Goal: Task Accomplishment & Management: Use online tool/utility

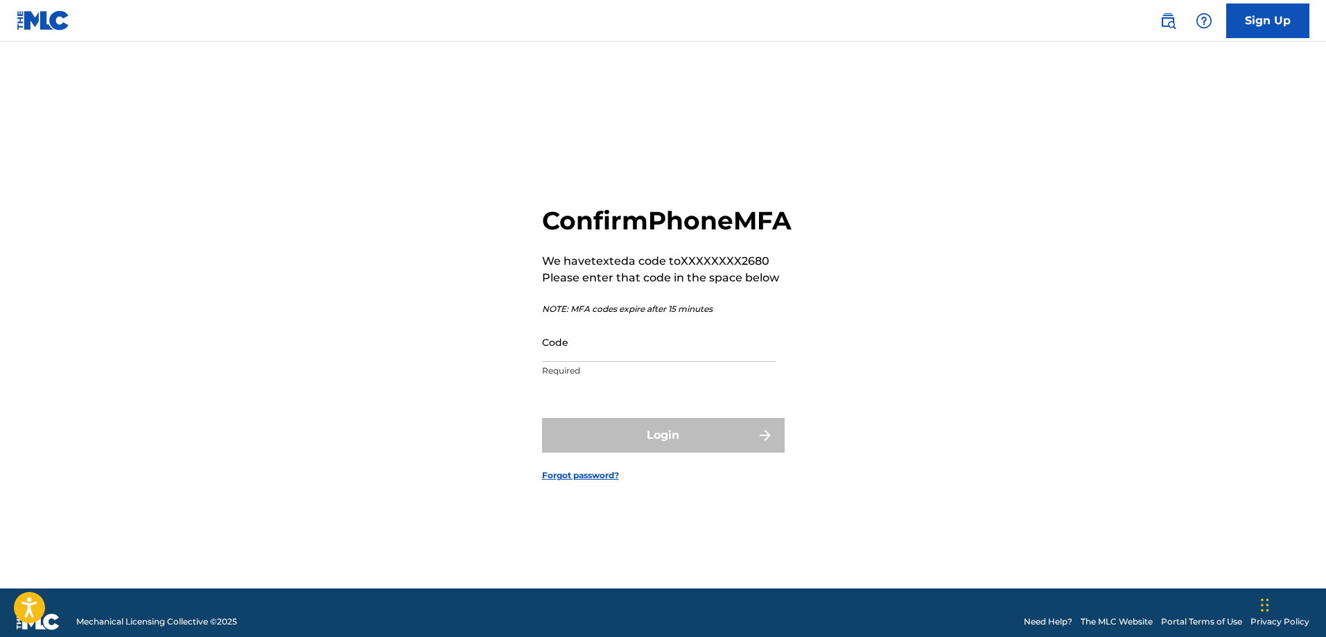
click at [683, 378] on div "Code Required" at bounding box center [659, 353] width 234 height 62
click at [693, 362] on input "Code" at bounding box center [659, 342] width 234 height 40
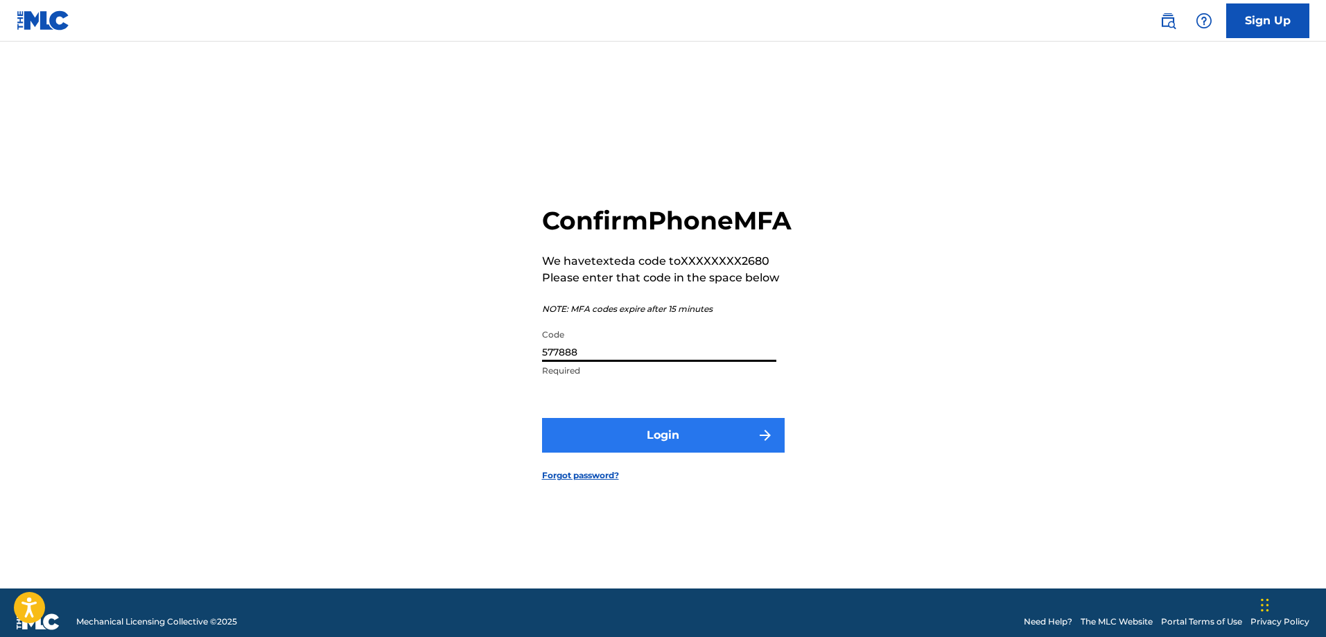
type input "577888"
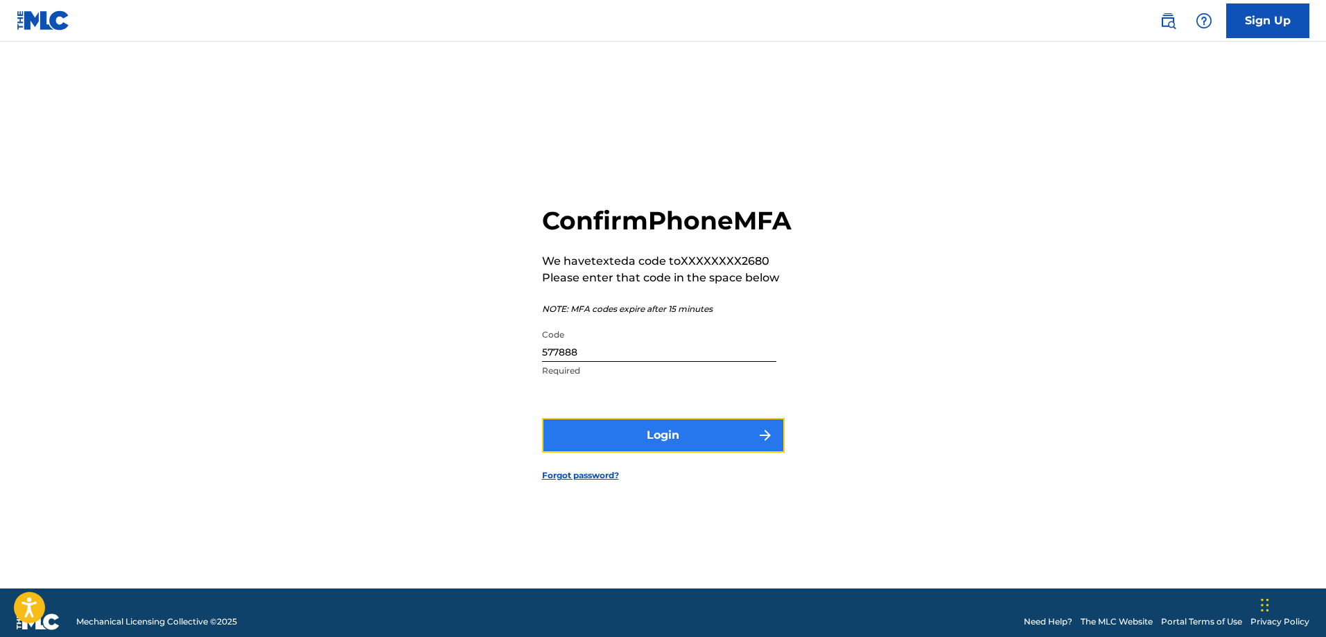
click at [649, 445] on button "Login" at bounding box center [663, 435] width 243 height 35
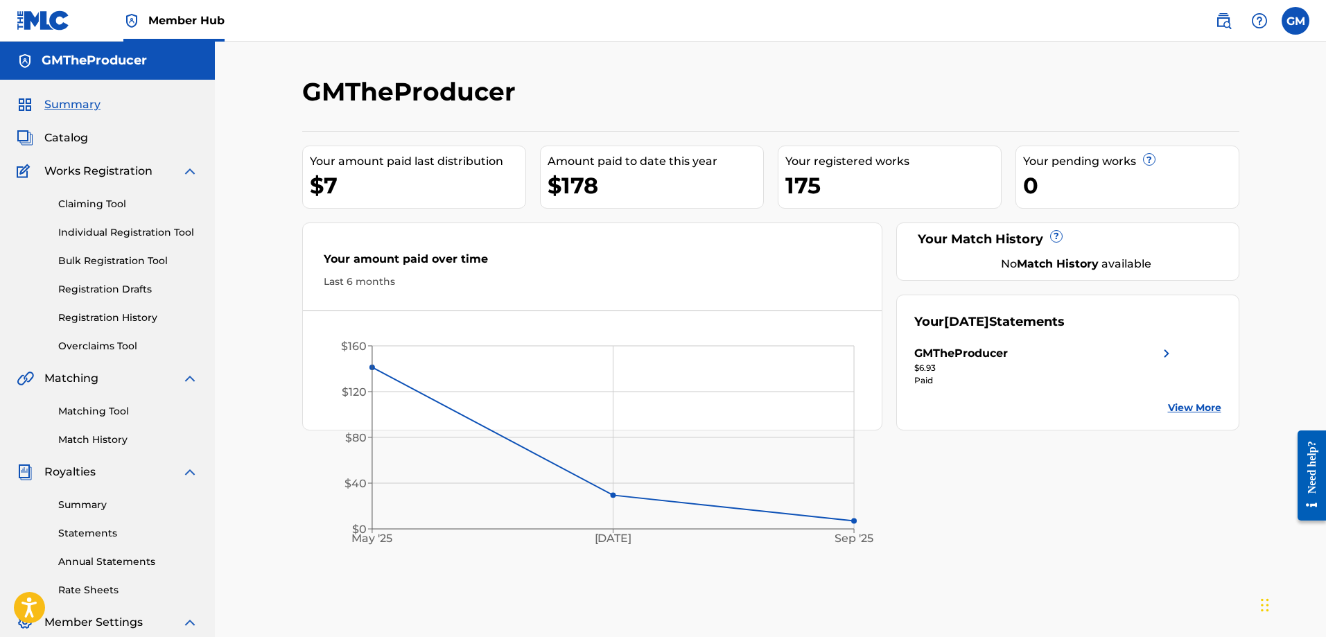
click at [642, 174] on div "$178" at bounding box center [656, 185] width 216 height 31
click at [1199, 408] on link "View More" at bounding box center [1194, 408] width 53 height 15
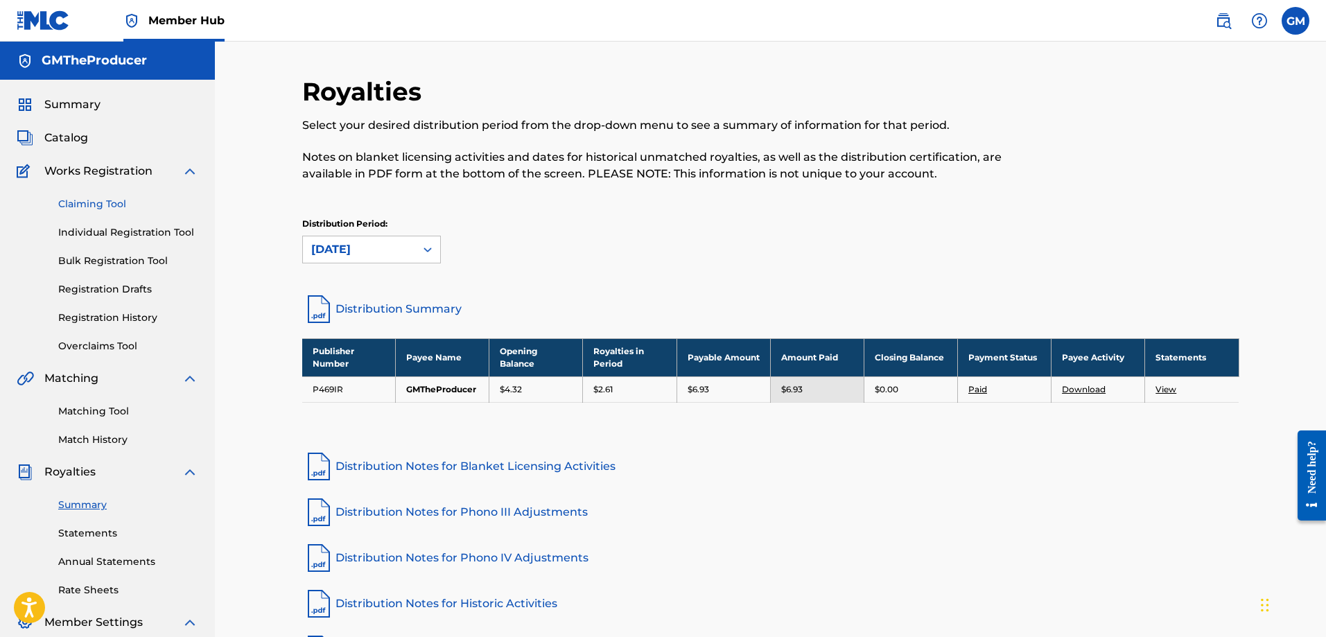
click at [98, 206] on link "Claiming Tool" at bounding box center [128, 204] width 140 height 15
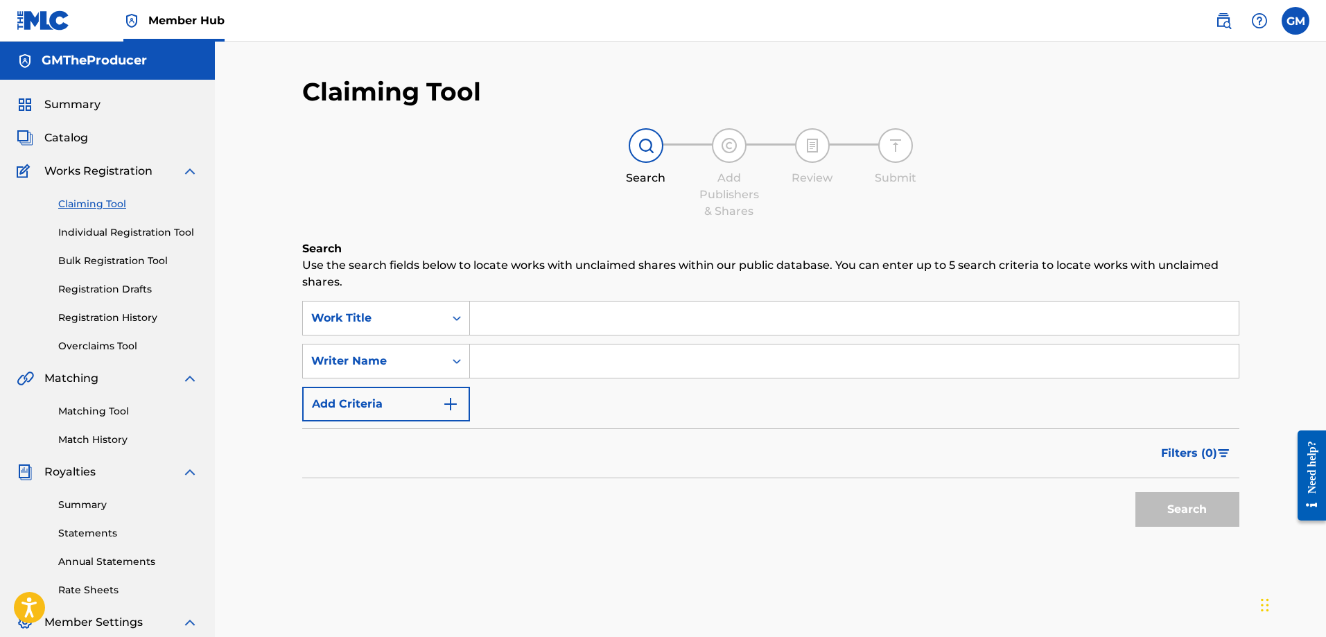
click at [573, 315] on input "Search Form" at bounding box center [854, 318] width 769 height 33
click at [544, 363] on input "Search Form" at bounding box center [854, 361] width 769 height 33
click at [431, 354] on div "Writer Name" at bounding box center [373, 361] width 125 height 17
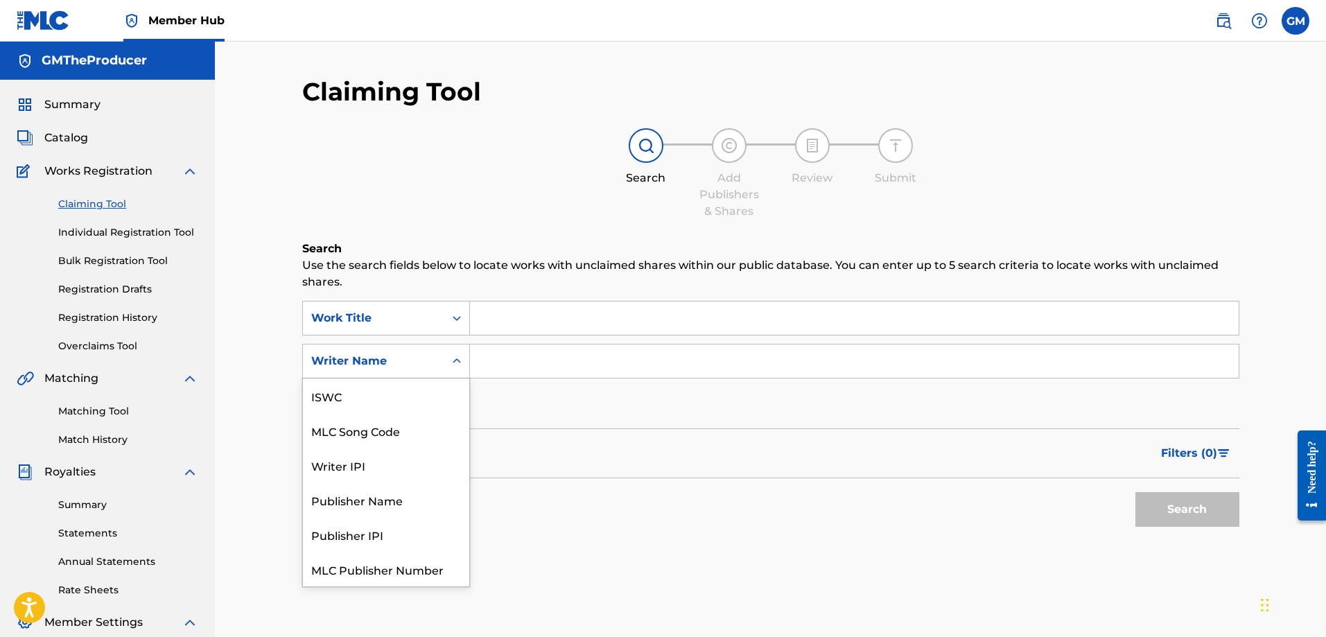
scroll to position [35, 0]
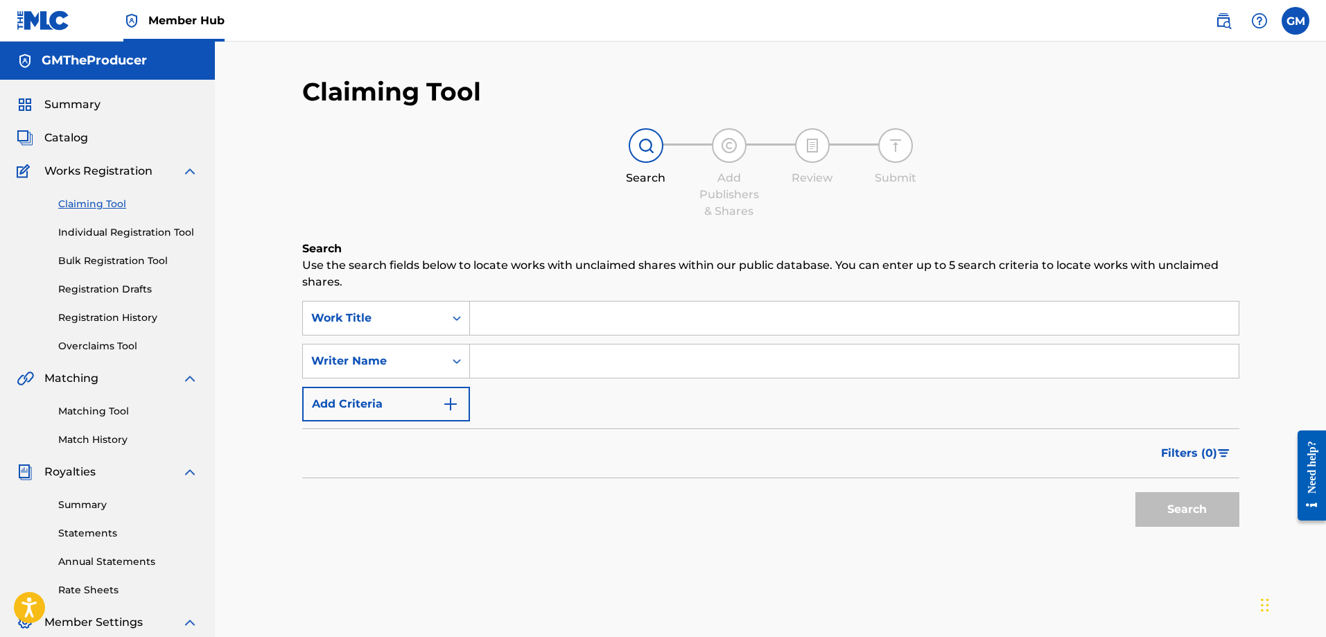
click at [433, 359] on div "Writer Name" at bounding box center [373, 361] width 125 height 17
click at [581, 365] on input "Search Form" at bounding box center [854, 361] width 769 height 33
click at [553, 367] on input "Search Form" at bounding box center [854, 361] width 769 height 33
paste input "Dominicke Williams"
type input "Dominicke Williams"
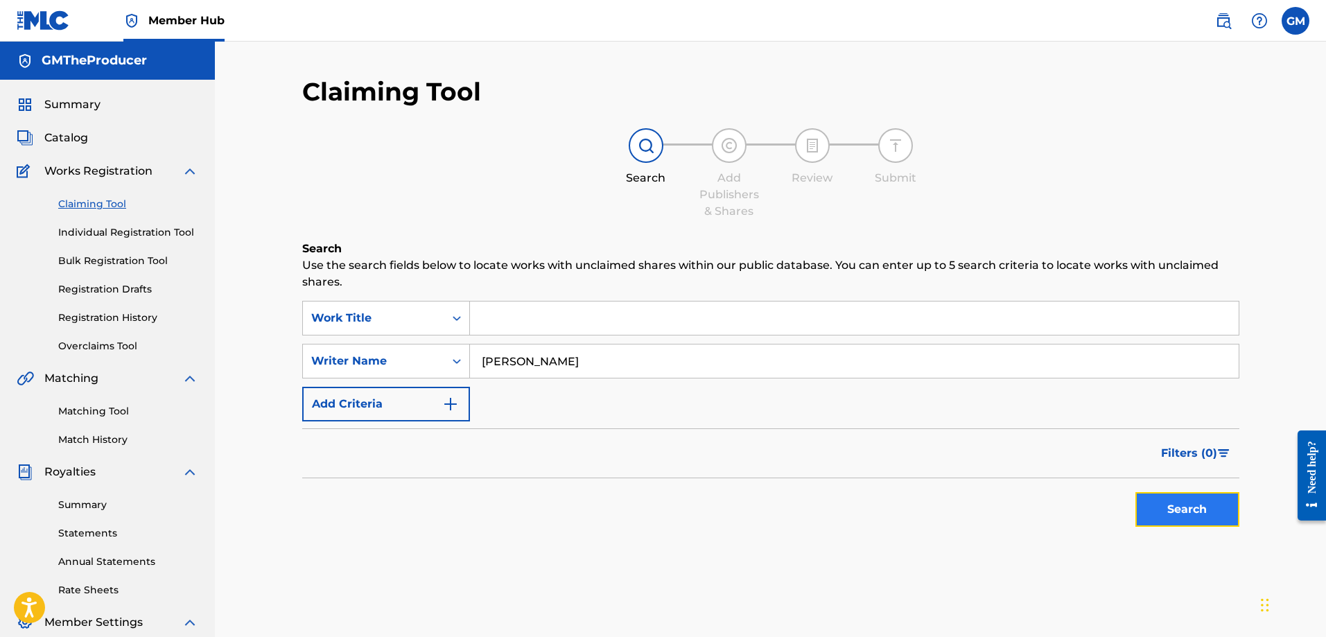
click at [1165, 512] on button "Search" at bounding box center [1188, 509] width 104 height 35
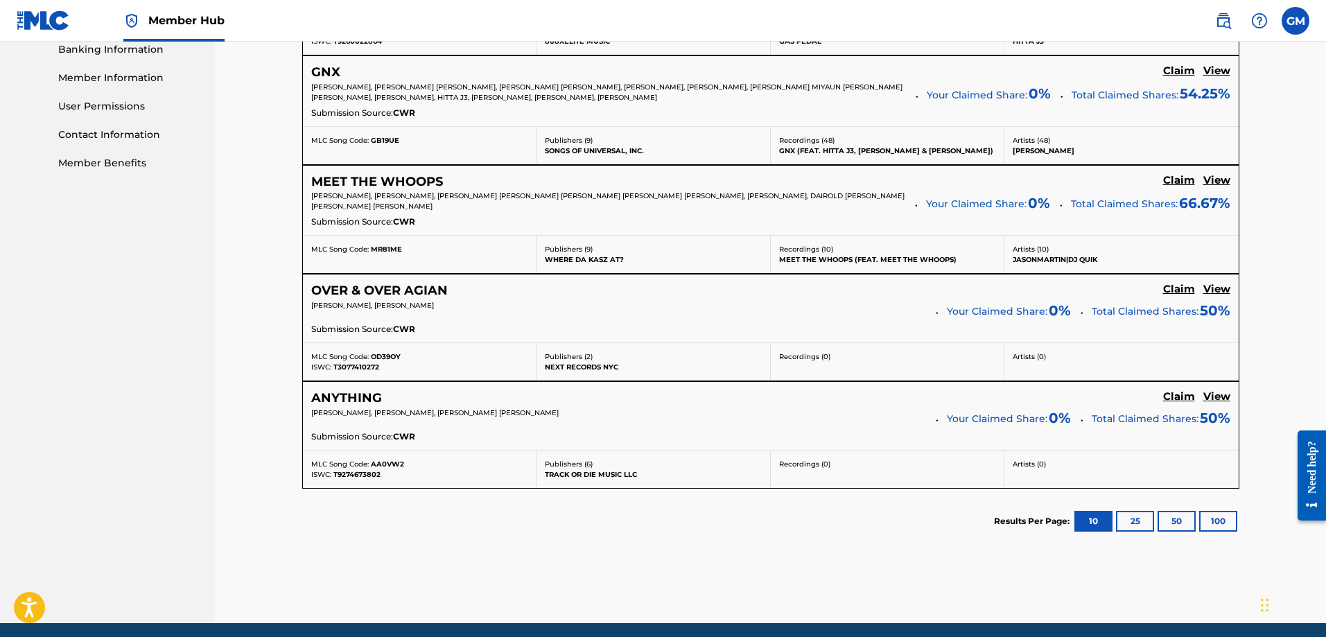
scroll to position [659, 0]
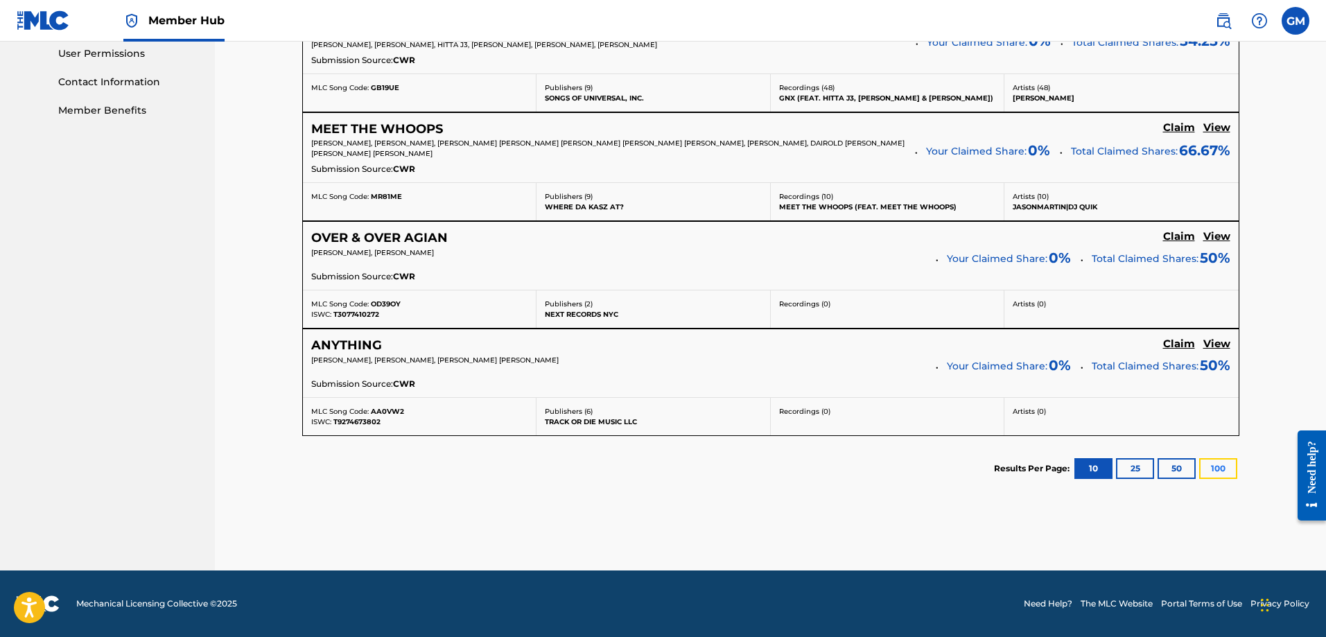
click at [1220, 465] on button "100" at bounding box center [1218, 468] width 38 height 21
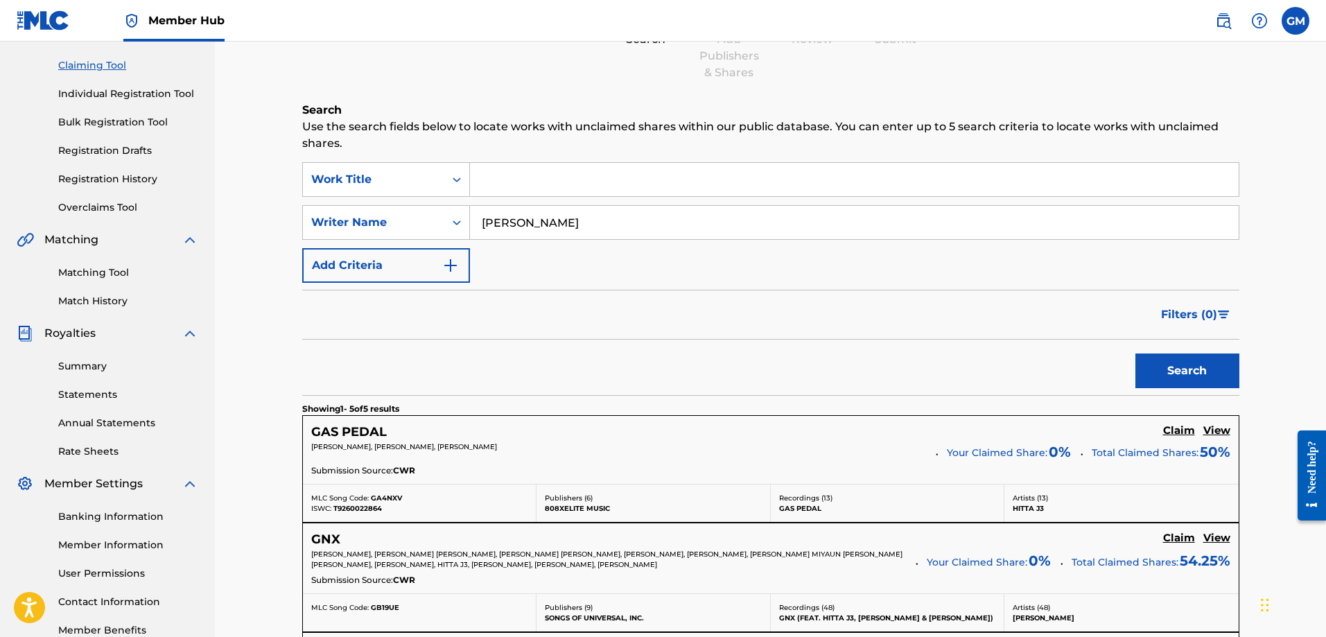
scroll to position [0, 0]
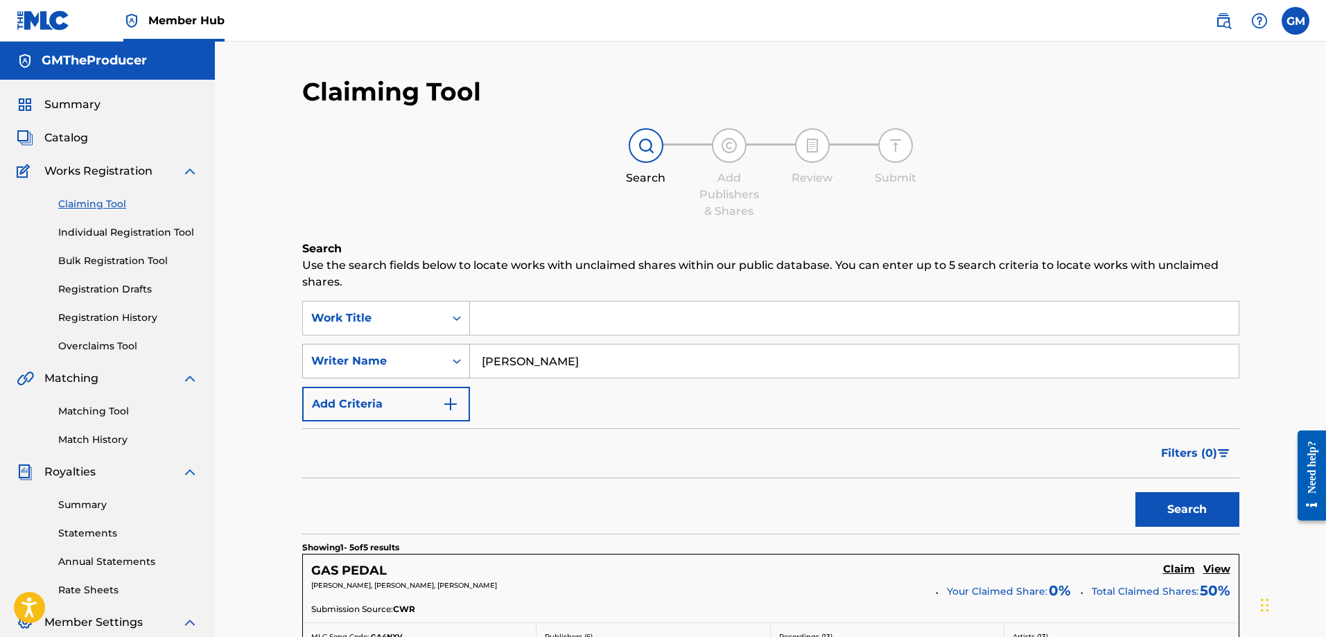
drag, startPoint x: 652, startPoint y: 365, endPoint x: 460, endPoint y: 345, distance: 192.4
click at [460, 345] on div "SearchWithCriteria2fd93775-471b-4c72-831d-b35f0c43f127 Writer Name Dominicke Wi…" at bounding box center [770, 361] width 937 height 35
click at [555, 315] on input "Search Form" at bounding box center [854, 318] width 769 height 33
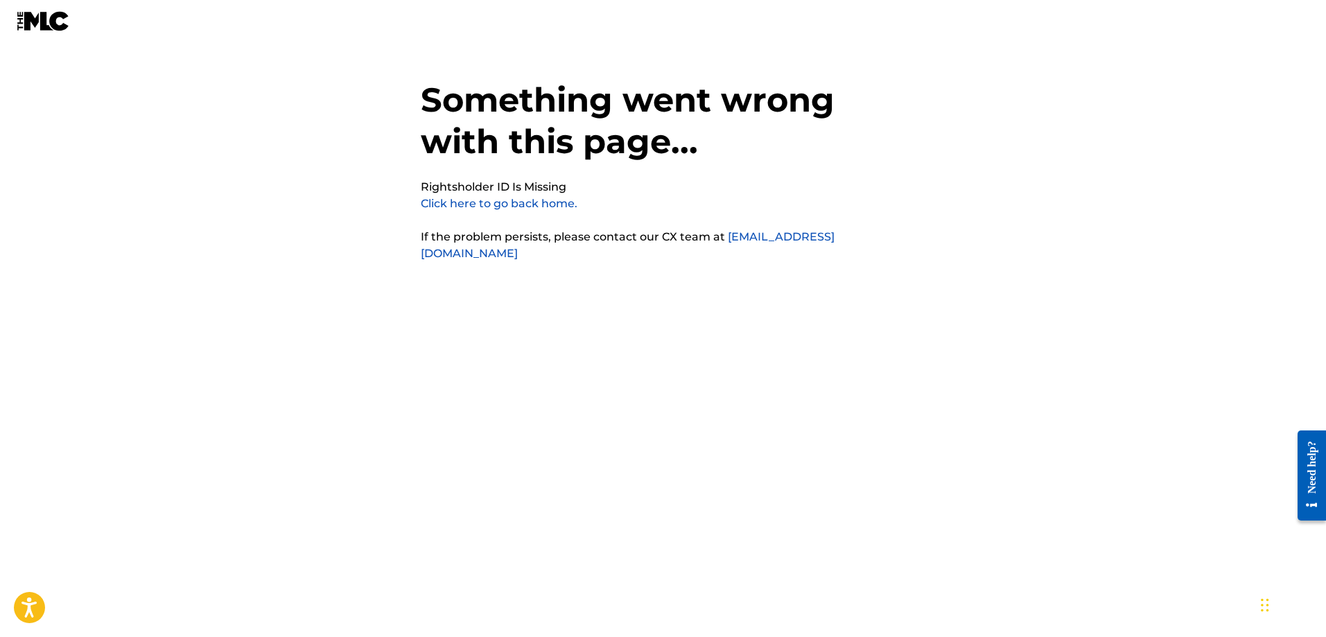
click at [509, 202] on link "Click here to go back home." at bounding box center [499, 203] width 157 height 13
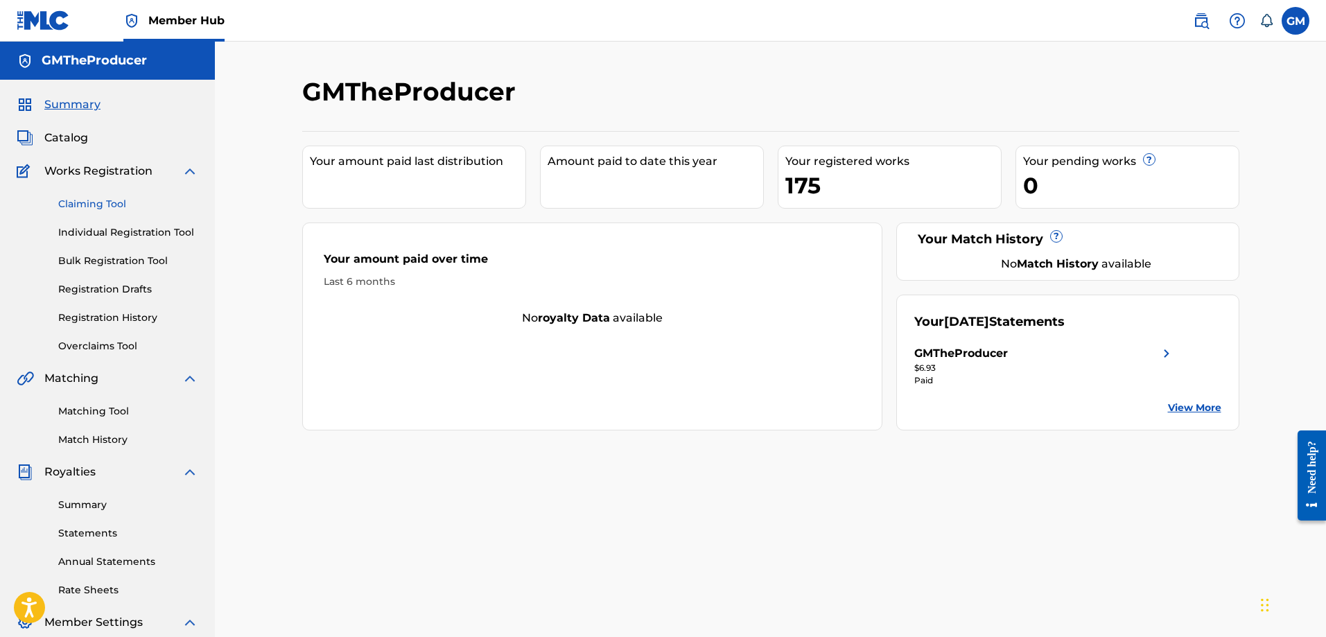
click at [94, 197] on link "Claiming Tool" at bounding box center [128, 204] width 140 height 15
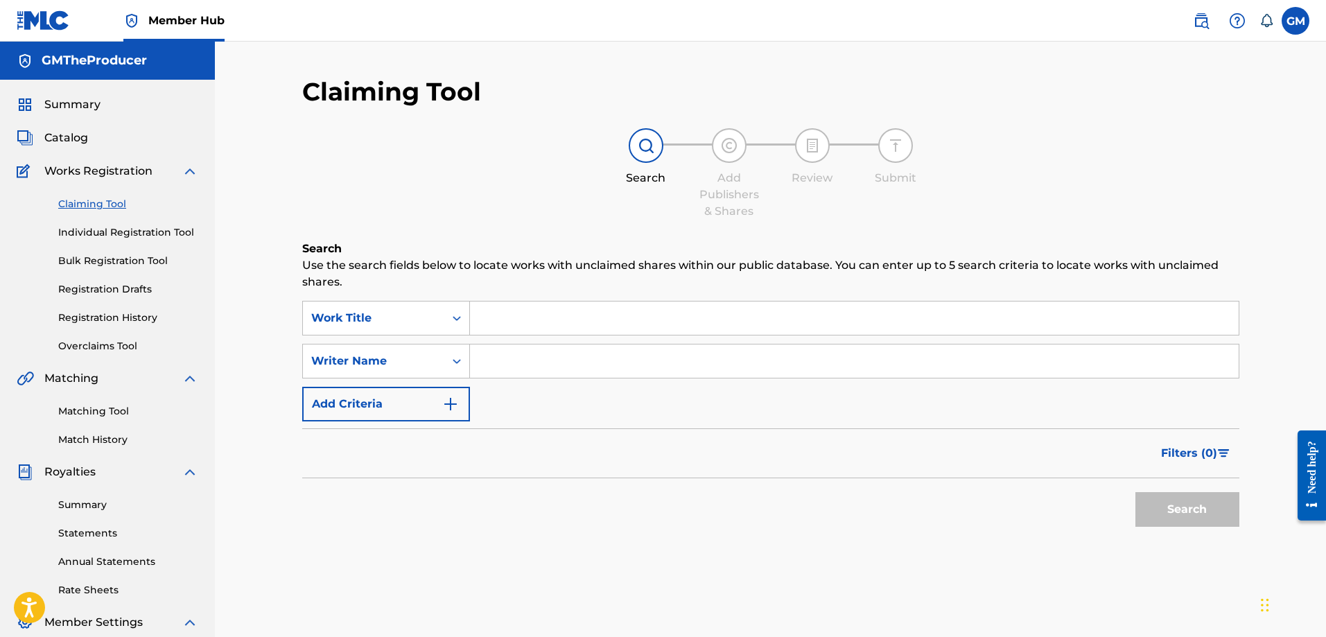
click at [544, 306] on input "Search Form" at bounding box center [854, 318] width 769 height 33
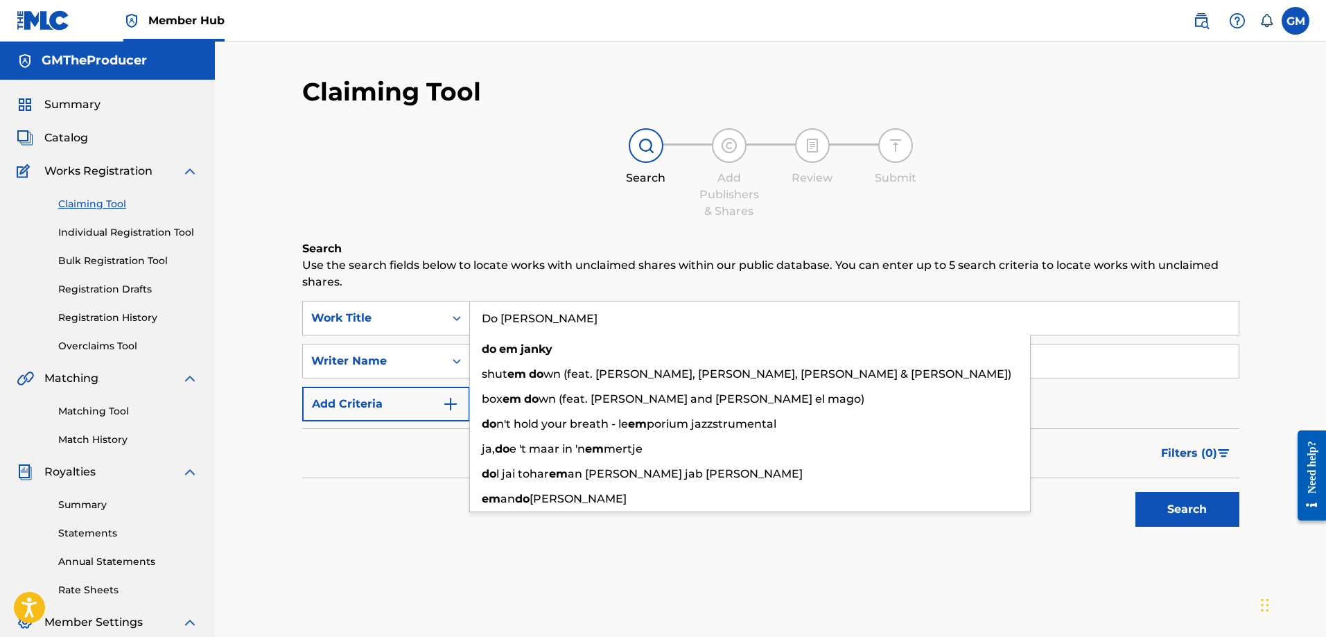
type input "Do Em Janky"
click at [1136, 492] on button "Search" at bounding box center [1188, 509] width 104 height 35
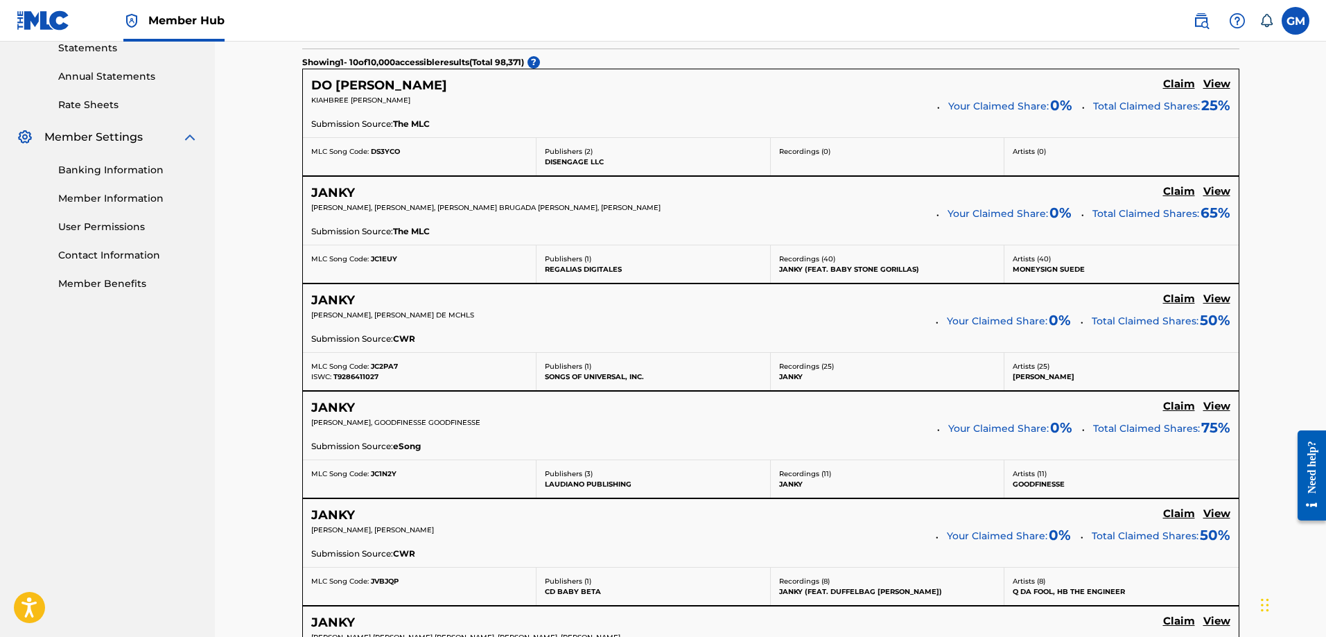
scroll to position [208, 0]
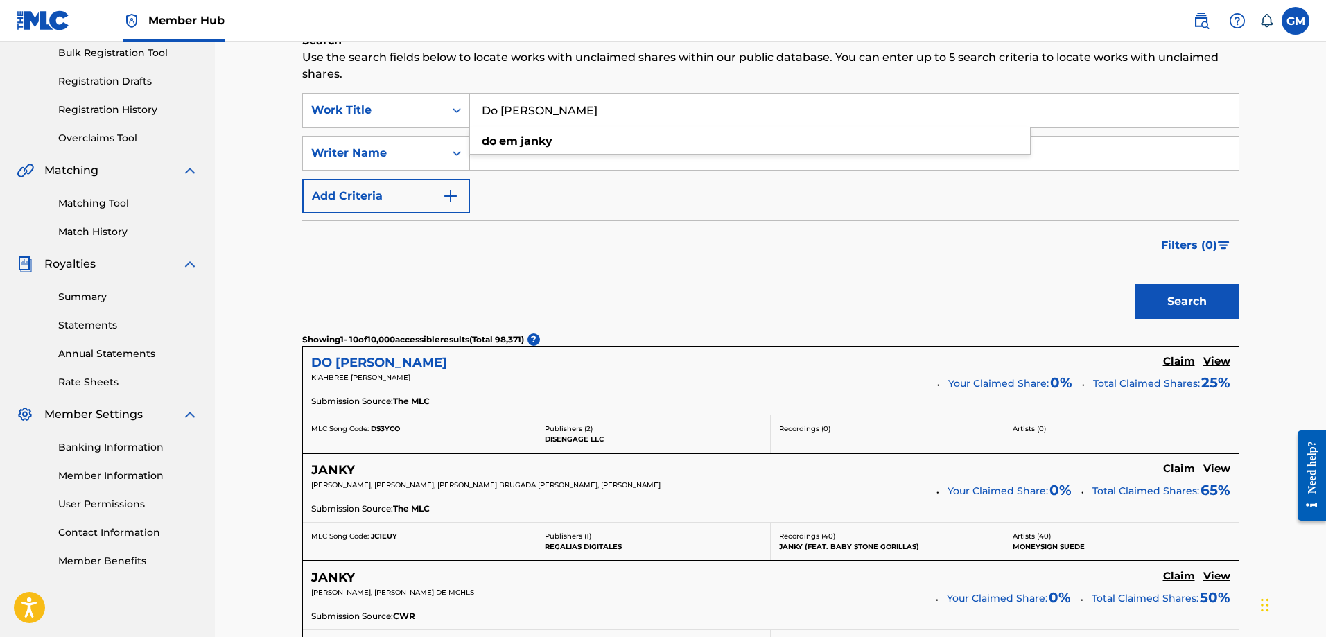
click at [378, 365] on h5 "DO EM JANKY" at bounding box center [379, 363] width 136 height 16
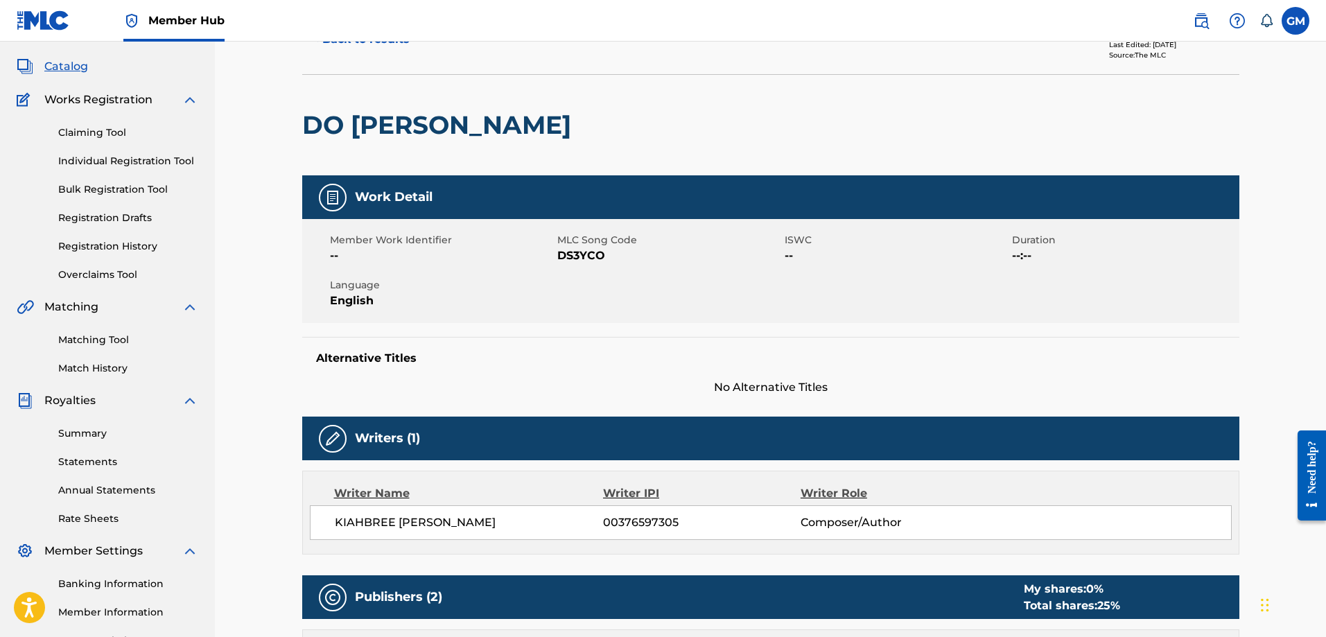
scroll to position [65, 0]
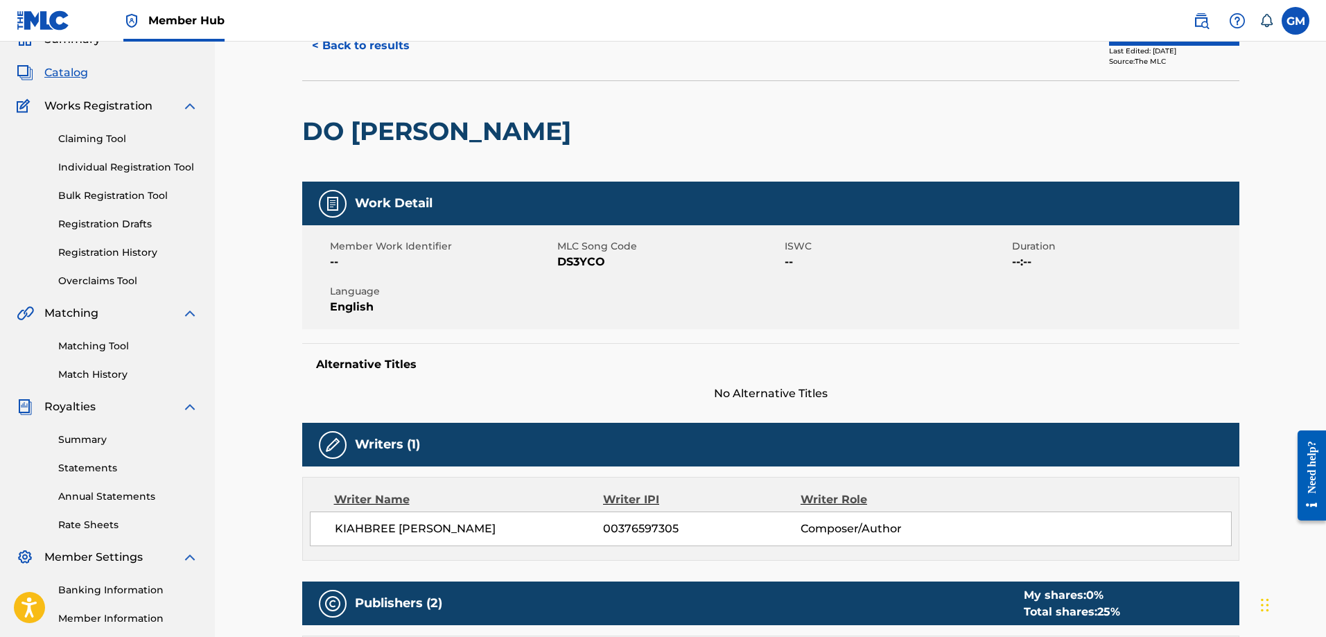
click at [580, 261] on span "DS3YCO" at bounding box center [669, 262] width 224 height 17
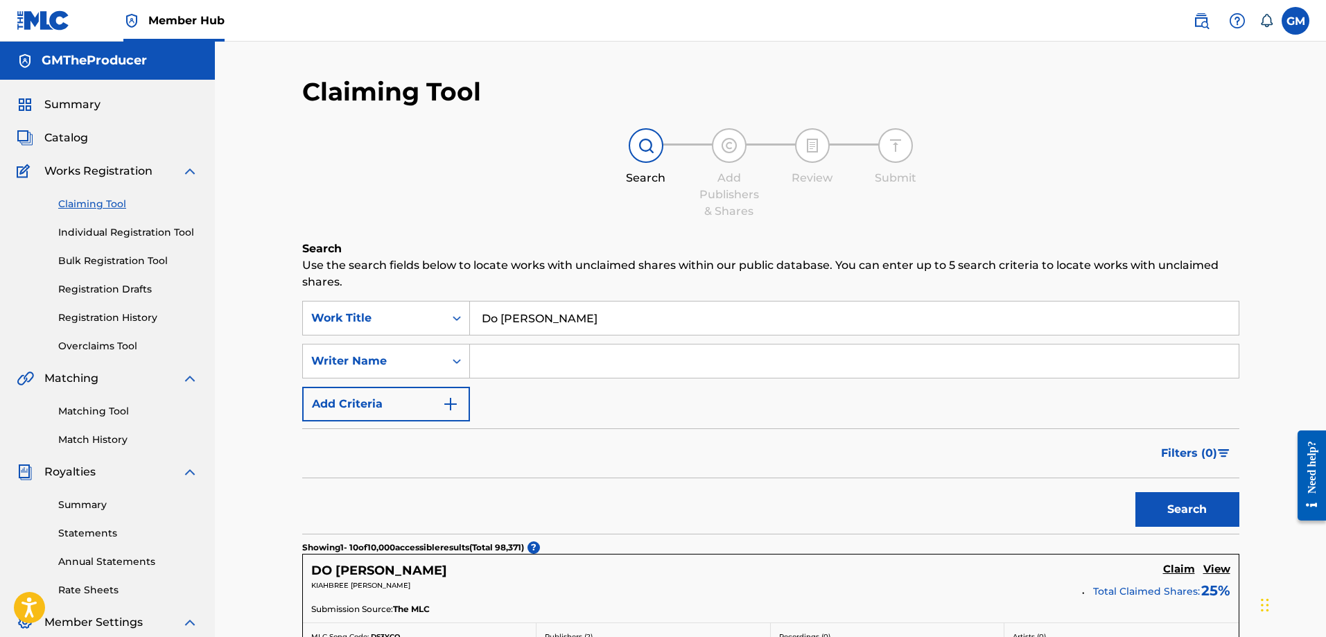
drag, startPoint x: 479, startPoint y: 379, endPoint x: 465, endPoint y: 129, distance: 250.6
drag, startPoint x: 586, startPoint y: 322, endPoint x: 516, endPoint y: 303, distance: 73.3
click at [479, 307] on input "Do Em Janky" at bounding box center [854, 318] width 769 height 33
type input "C"
type input "d"
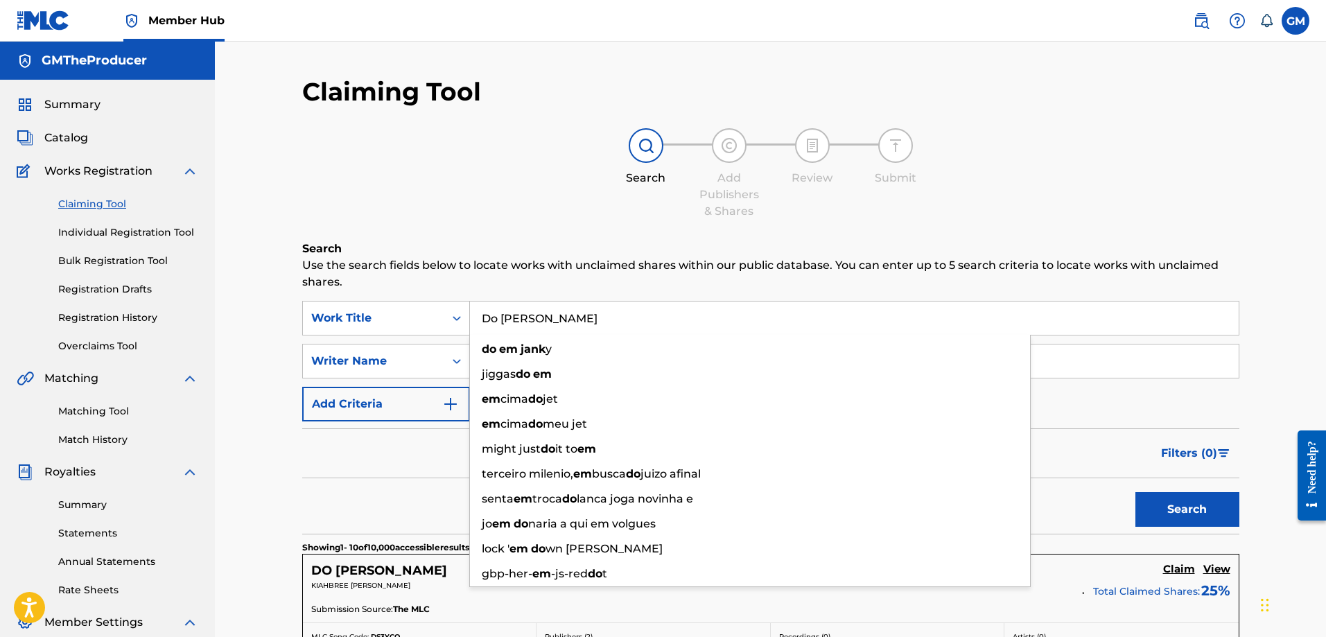
type input "Do Em Janky"
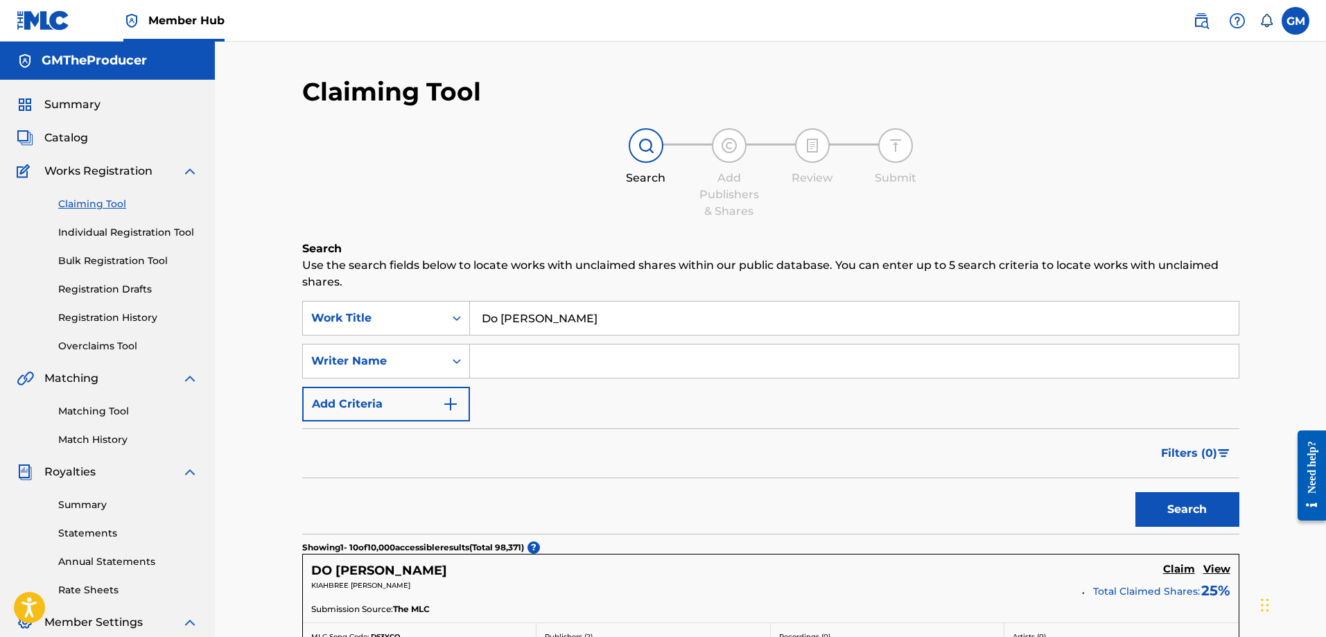
click at [412, 375] on div "Writer Name" at bounding box center [386, 361] width 168 height 35
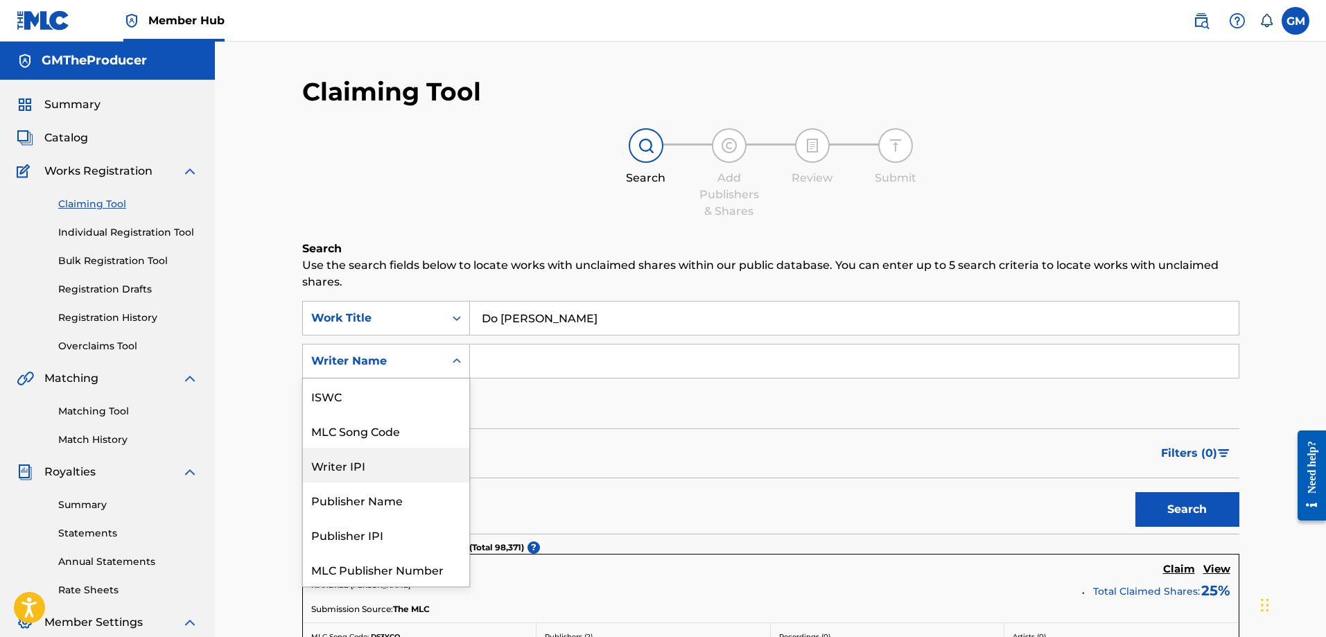
click at [541, 368] on input "Search Form" at bounding box center [854, 361] width 769 height 33
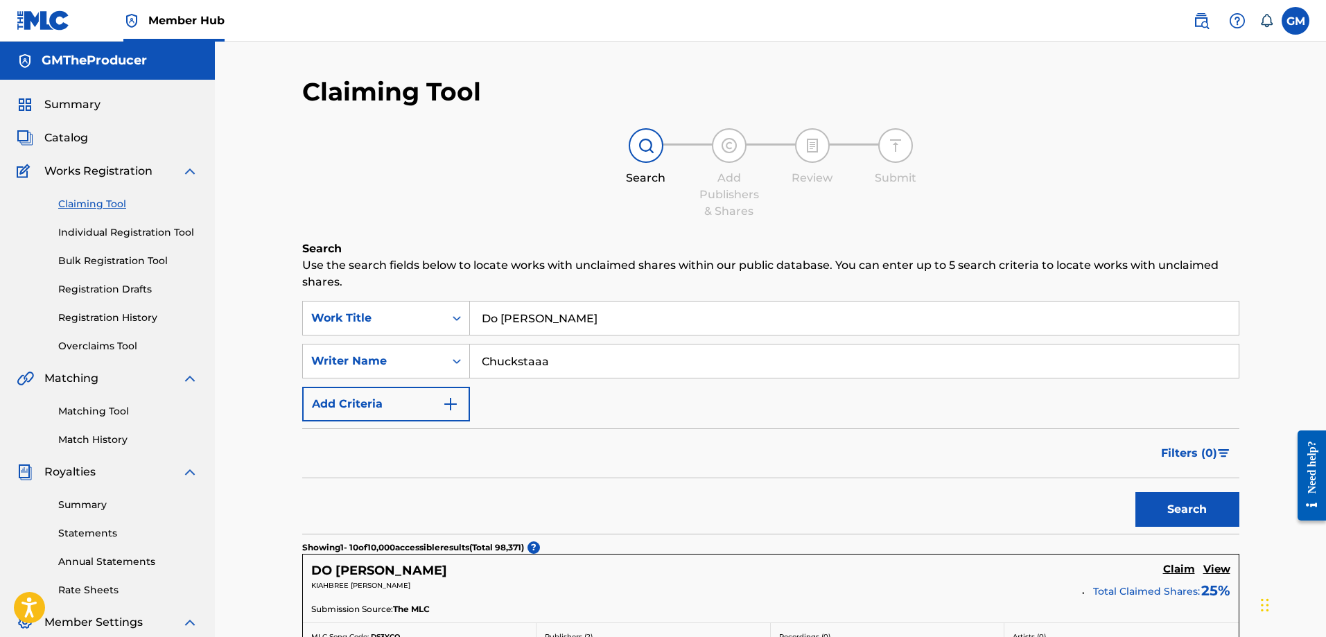
type input "Chuckstaaa"
click at [1136, 492] on button "Search" at bounding box center [1188, 509] width 104 height 35
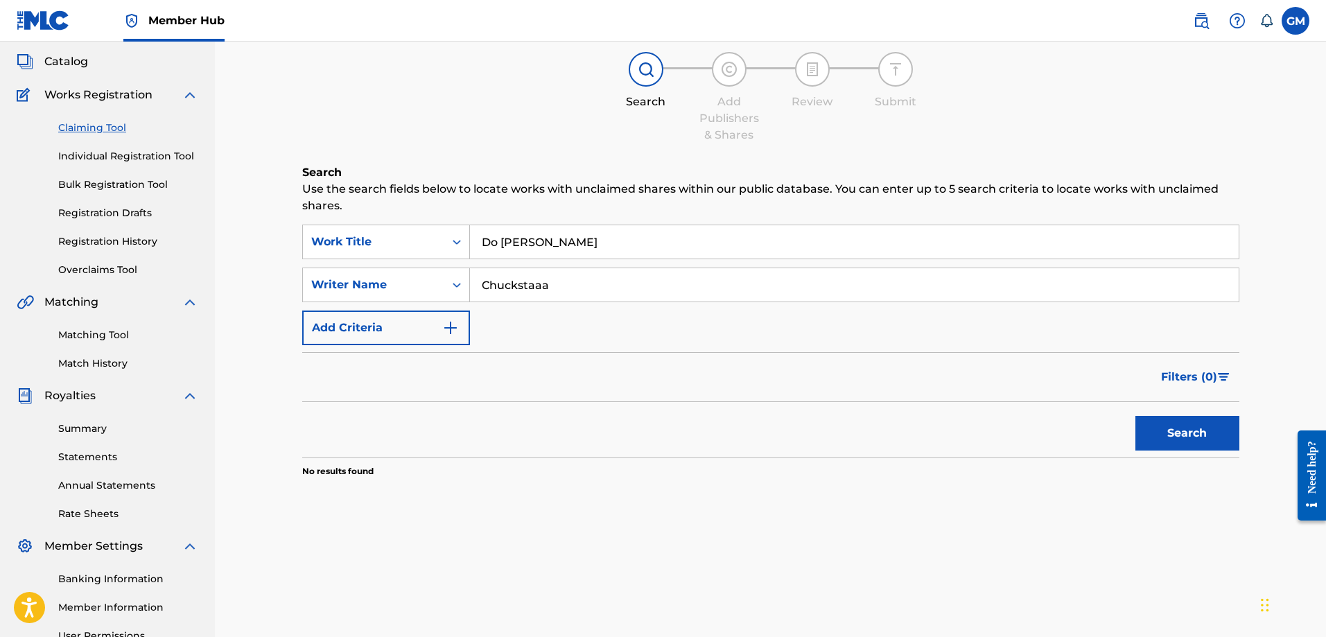
scroll to position [139, 0]
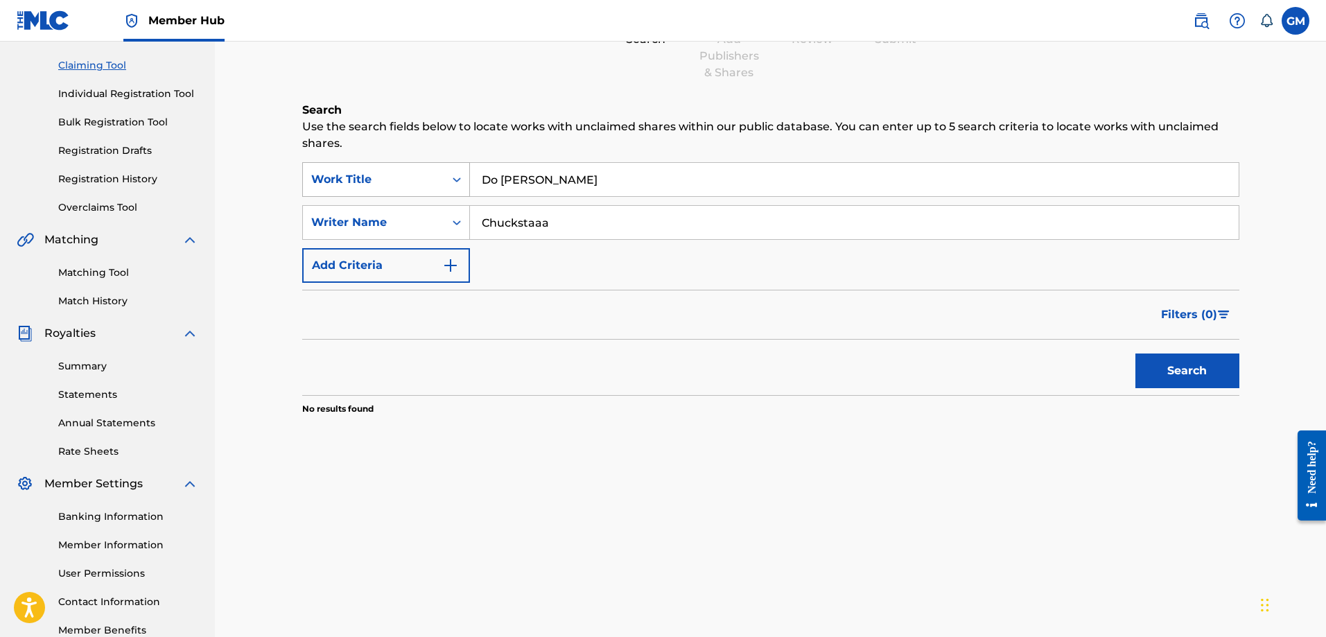
click at [426, 187] on div "Work Title" at bounding box center [373, 179] width 125 height 17
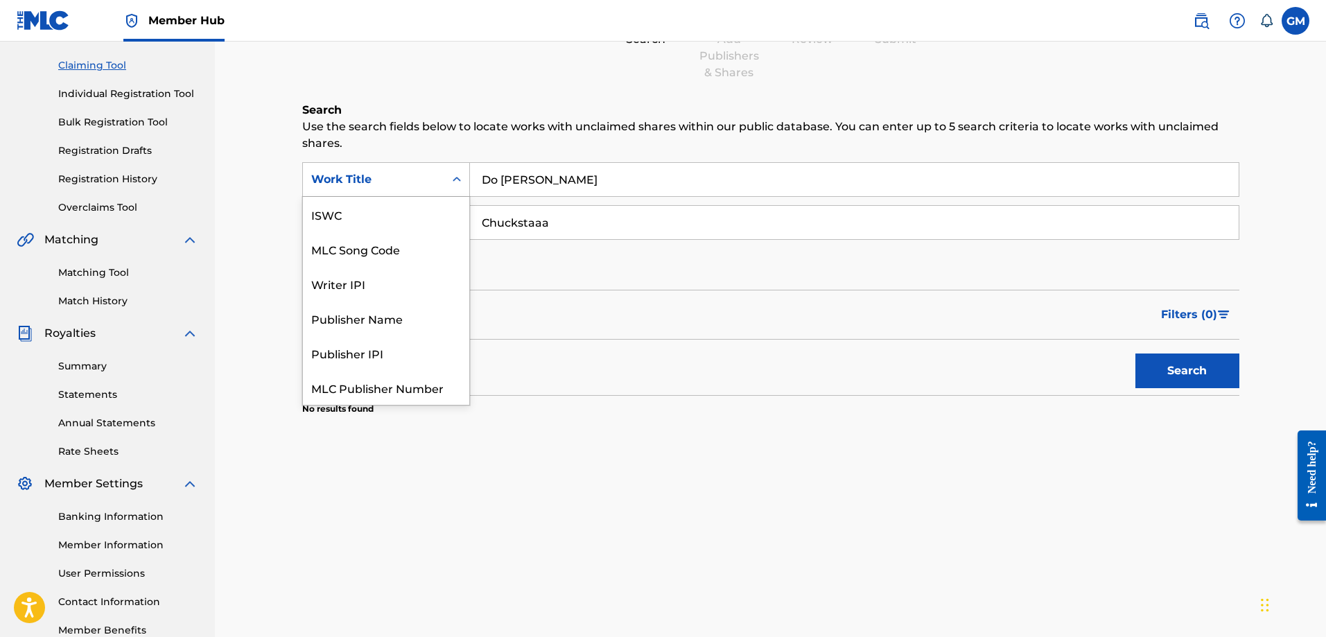
scroll to position [35, 0]
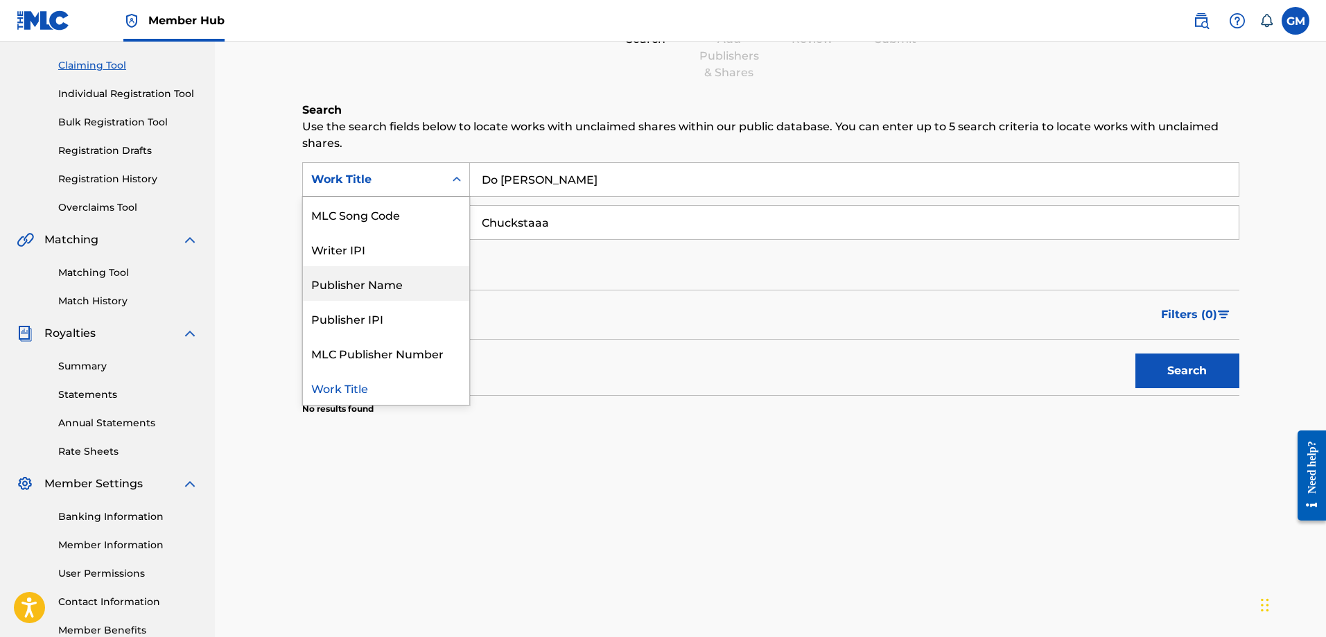
click at [557, 256] on div "SearchWithCriteriaf8c1d5a9-d9ce-4bd3-b62b-98b1605cdc75 7 results available. Use…" at bounding box center [770, 222] width 937 height 121
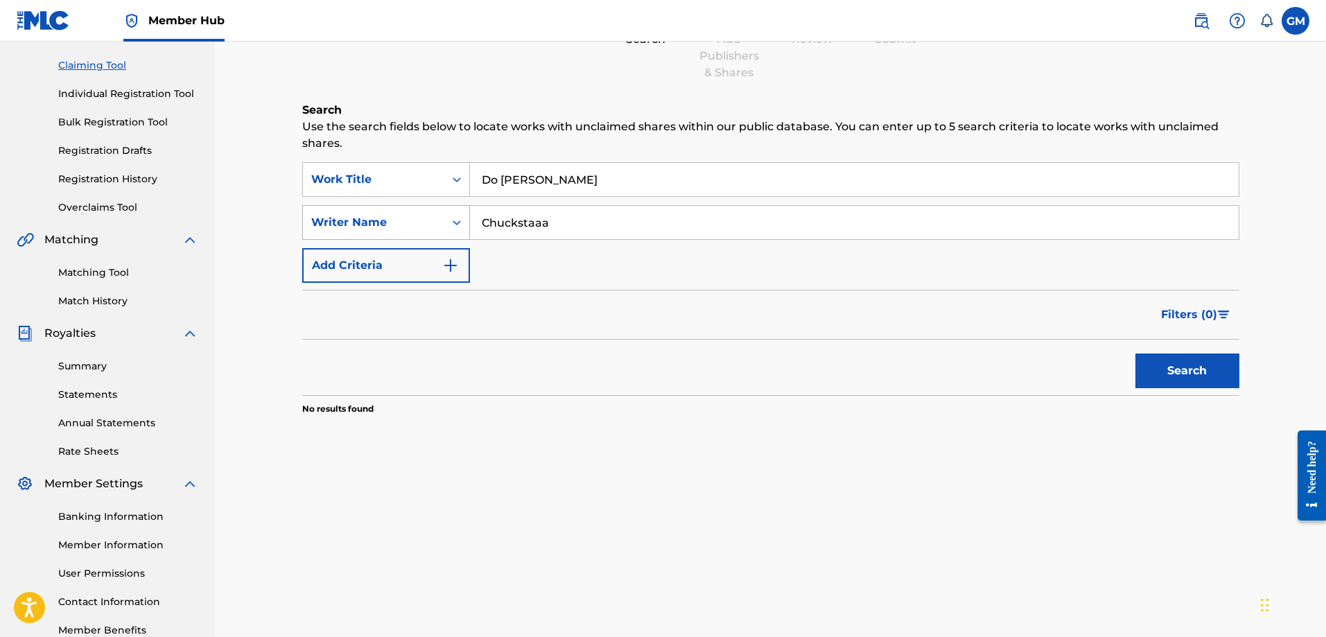
drag, startPoint x: 572, startPoint y: 229, endPoint x: 446, endPoint y: 220, distance: 126.5
click at [434, 221] on div "SearchWithCriteriaa797c841-cb43-4c7d-9922-d467ba07904f Writer Name Chuckstaaa" at bounding box center [770, 222] width 937 height 35
drag, startPoint x: 620, startPoint y: 175, endPoint x: 382, endPoint y: 180, distance: 237.8
click at [382, 180] on div "SearchWithCriteriaf8c1d5a9-d9ce-4bd3-b62b-98b1605cdc75 Work Title Do Em Janky d…" at bounding box center [770, 179] width 937 height 35
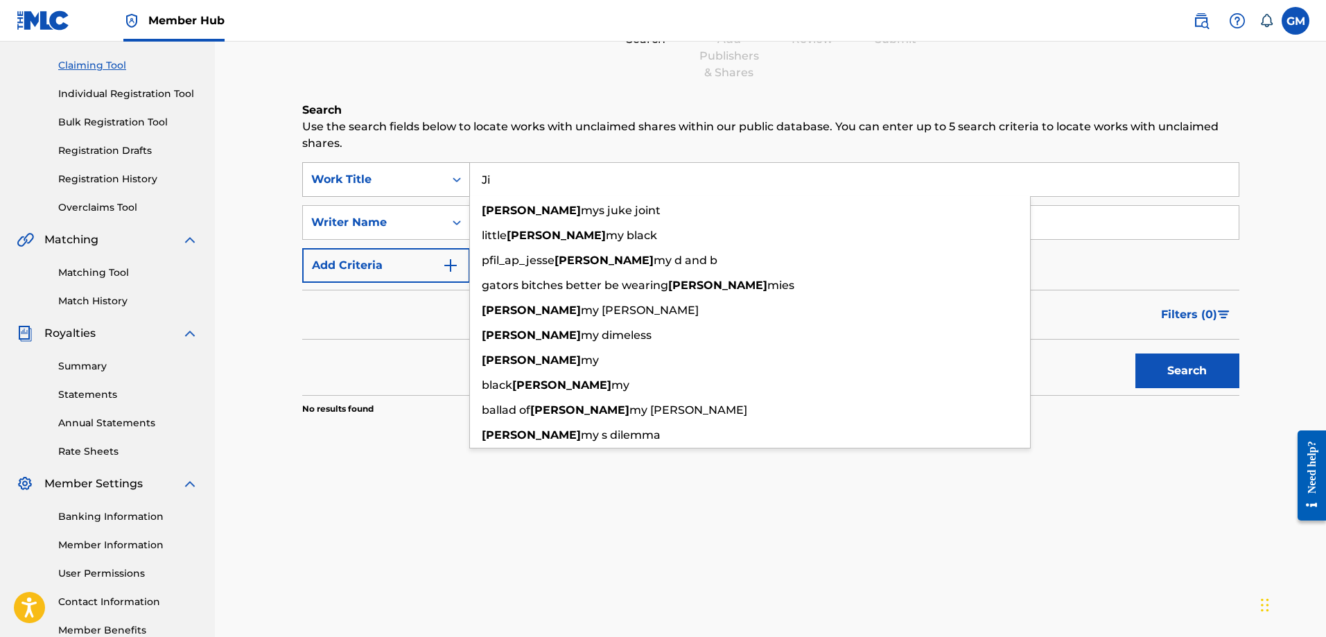
type input "J"
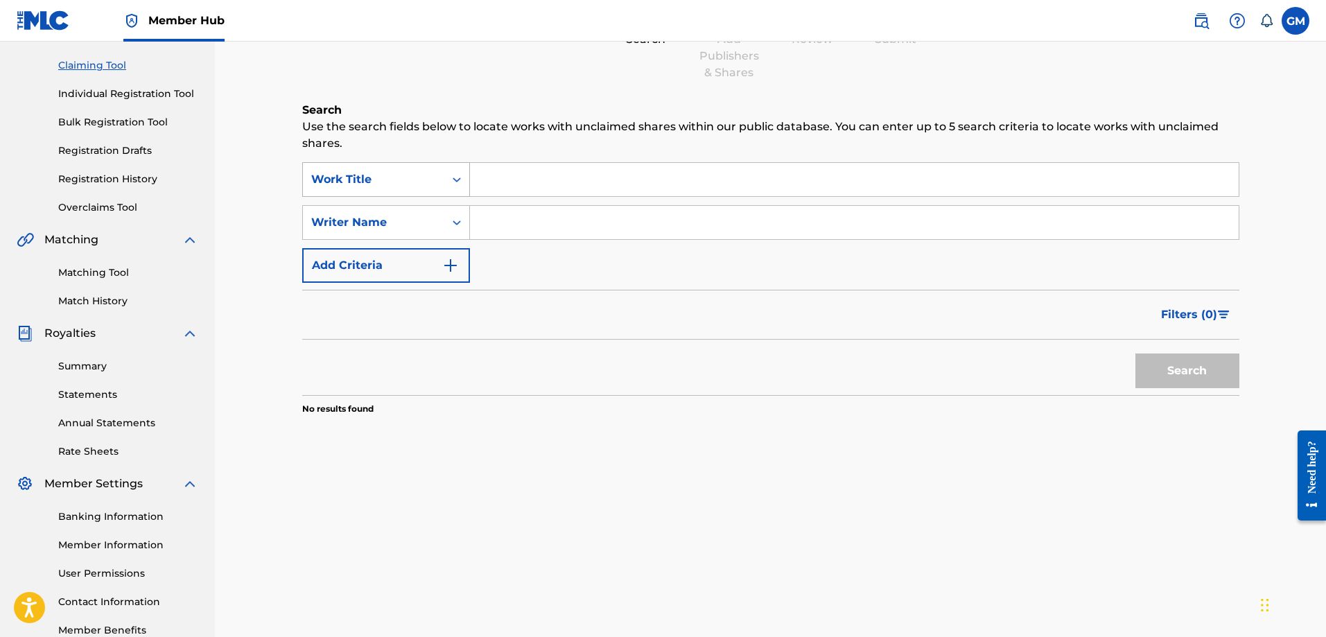
type input "F"
type input "N"
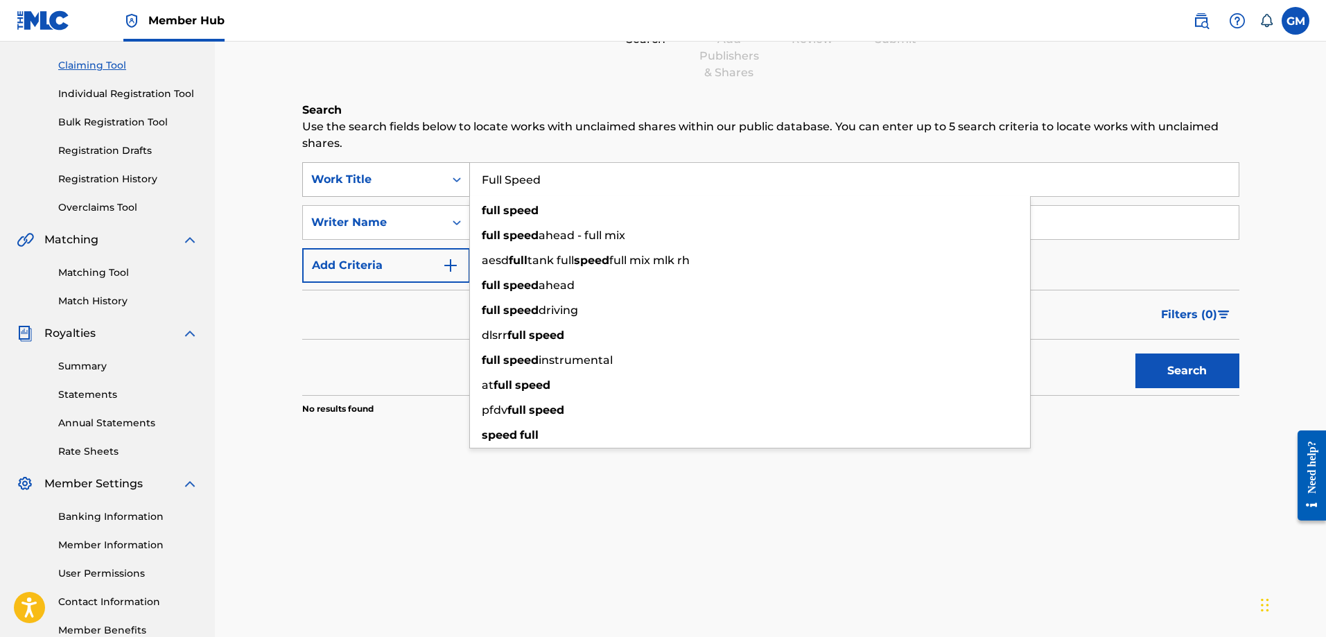
type input "Full Speed"
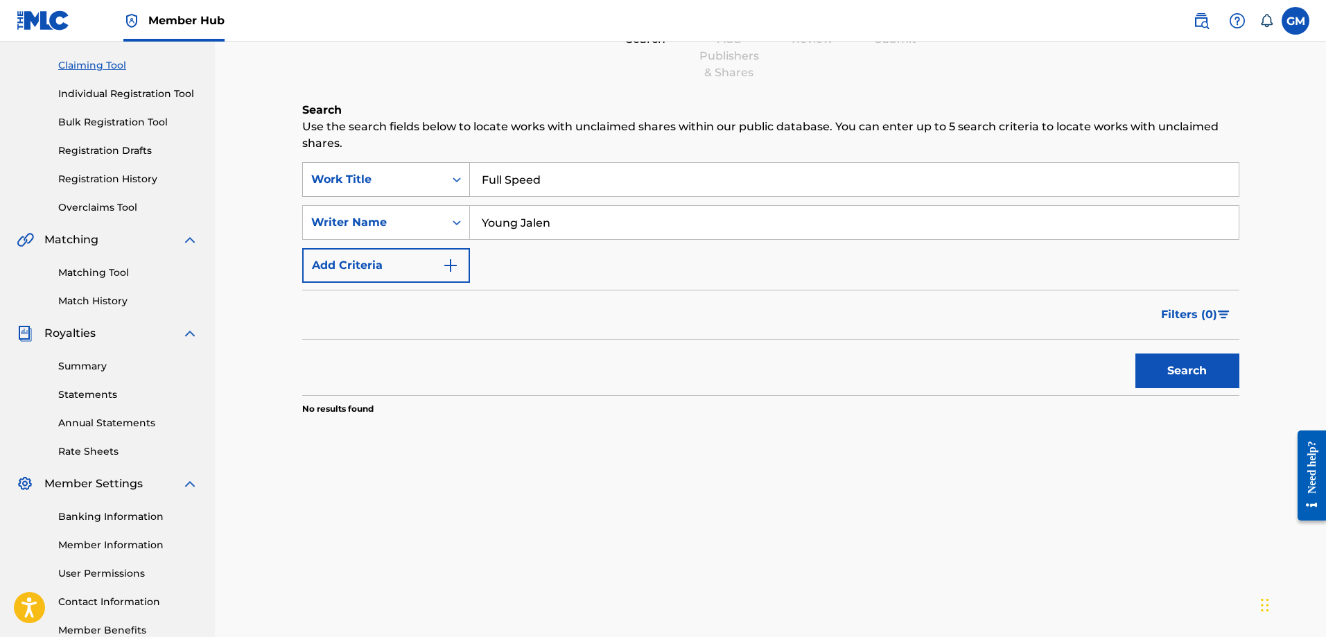
type input "Young Jalen"
click at [1136, 354] on button "Search" at bounding box center [1188, 371] width 104 height 35
drag, startPoint x: 596, startPoint y: 227, endPoint x: 444, endPoint y: 226, distance: 151.8
click at [438, 226] on div "SearchWithCriteriaa797c841-cb43-4c7d-9922-d467ba07904f Writer Name Young Jalen" at bounding box center [770, 222] width 937 height 35
click at [1136, 354] on button "Search" at bounding box center [1188, 371] width 104 height 35
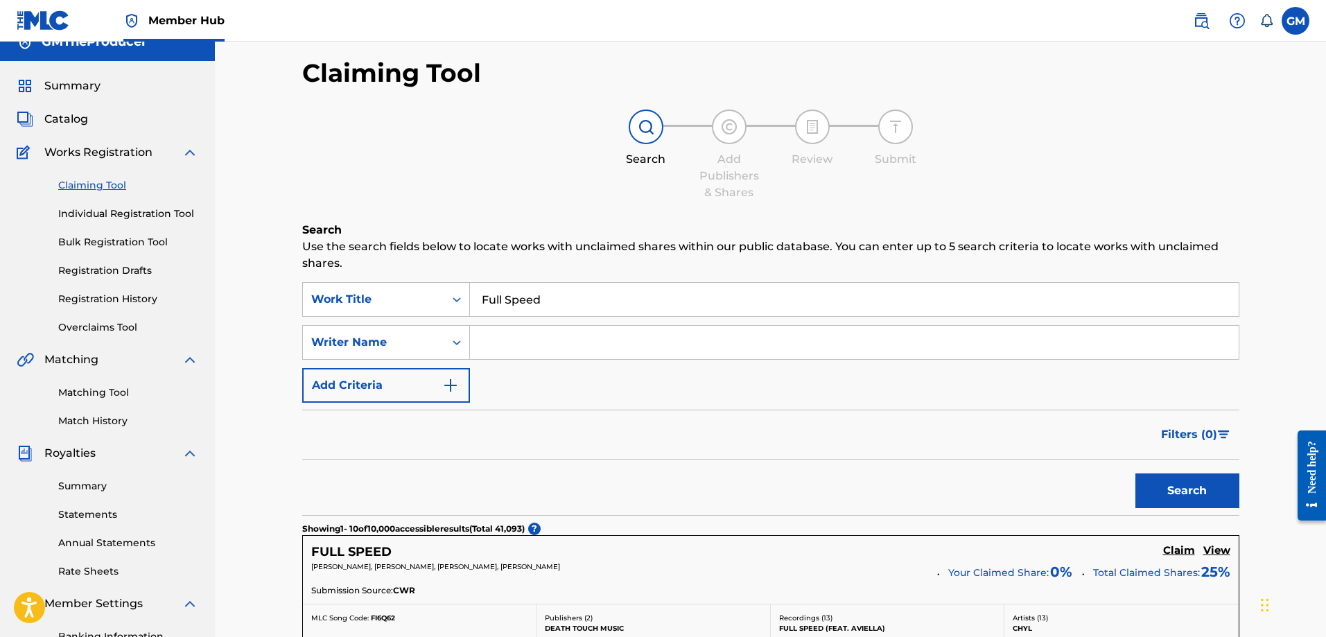
scroll to position [0, 0]
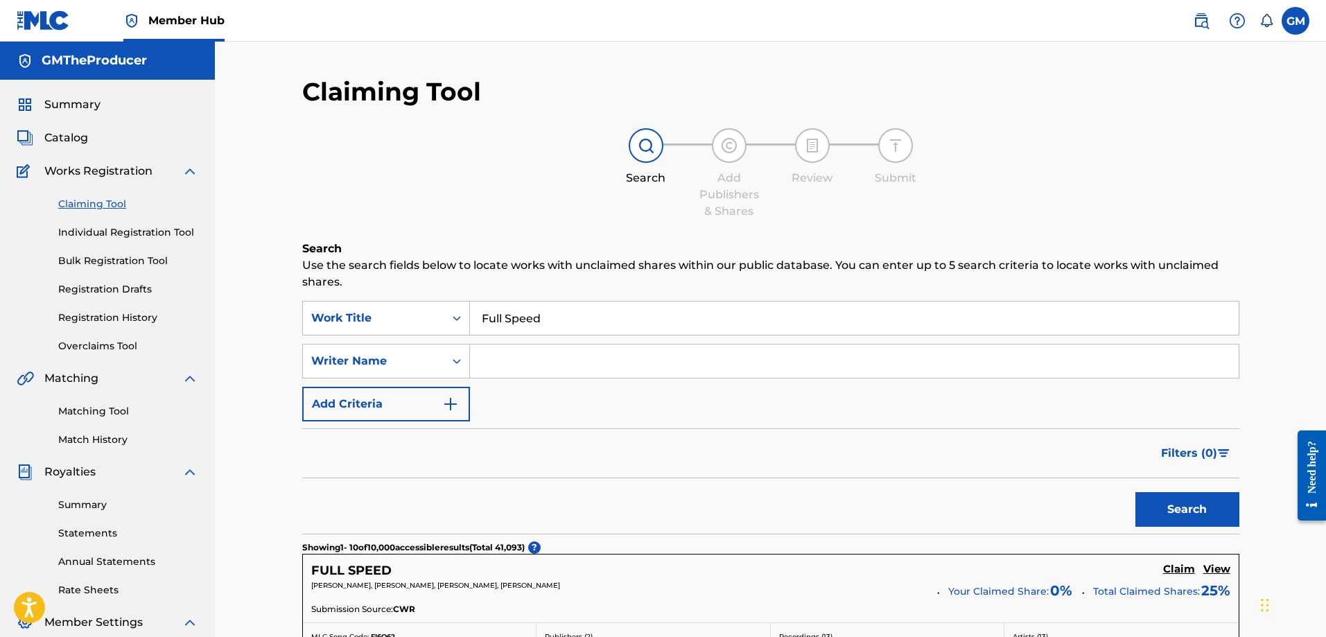
drag, startPoint x: 241, startPoint y: 382, endPoint x: 238, endPoint y: 163, distance: 219.1
click at [420, 368] on div "Writer Name" at bounding box center [373, 361] width 125 height 17
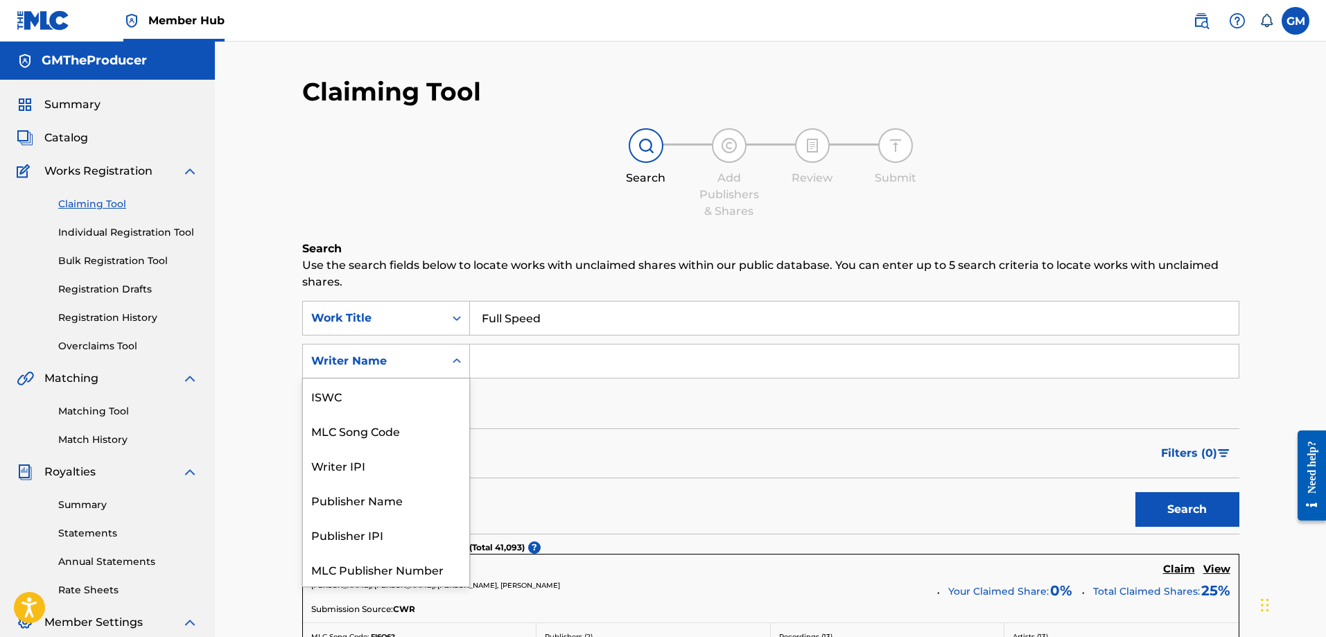
scroll to position [35, 0]
click at [420, 368] on div "Writer Name" at bounding box center [373, 361] width 125 height 17
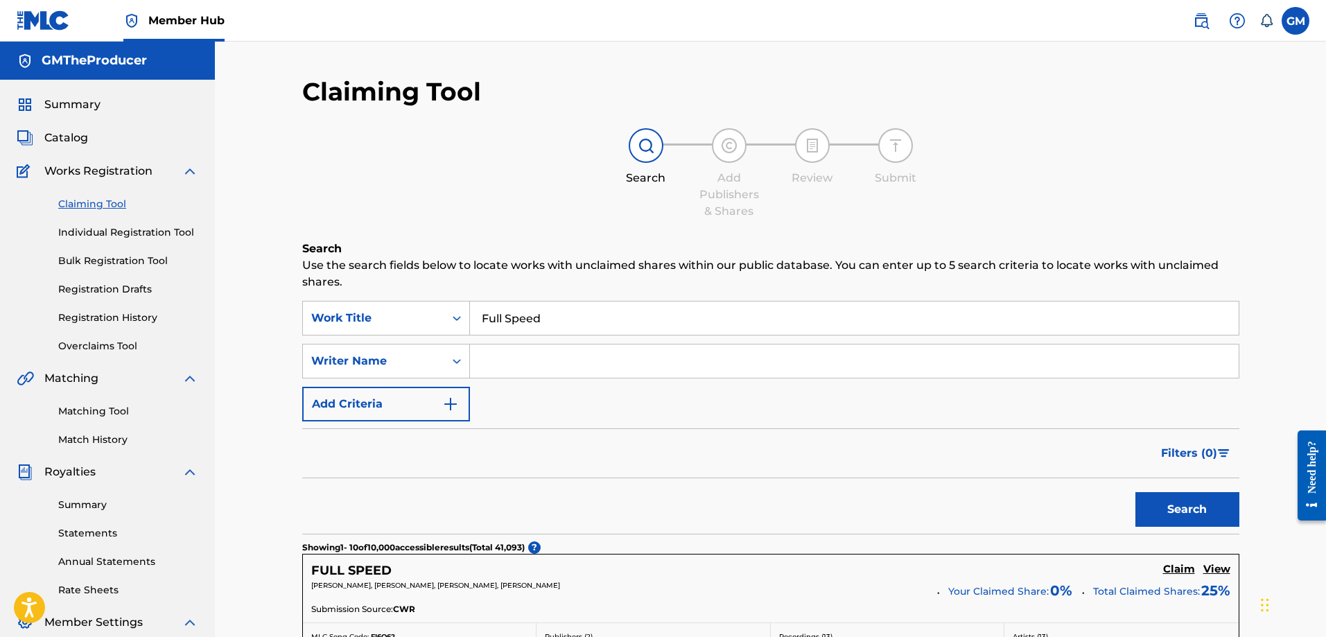
click at [534, 370] on input "Search Form" at bounding box center [854, 361] width 769 height 33
type input "Gilbert Marquez"
click at [1160, 525] on button "Search" at bounding box center [1188, 509] width 104 height 35
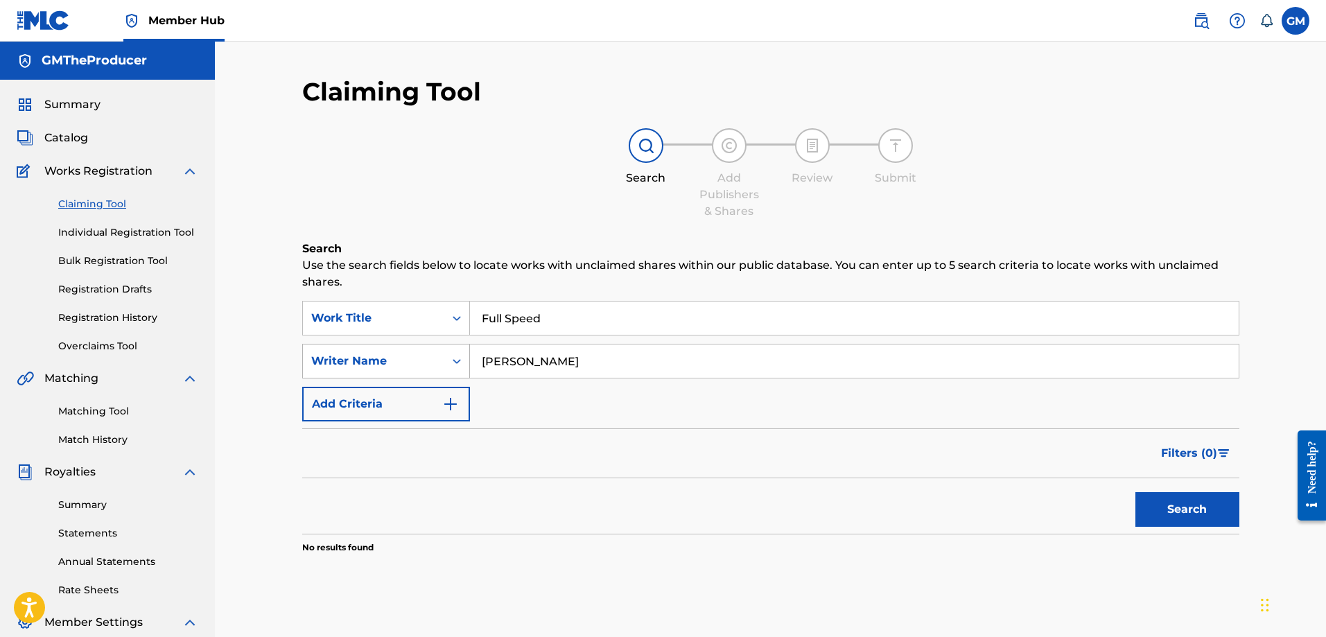
drag, startPoint x: 586, startPoint y: 370, endPoint x: 396, endPoint y: 376, distance: 190.1
click at [396, 376] on div "SearchWithCriteriaa797c841-cb43-4c7d-9922-d467ba07904f Writer Name Gilbert Marq…" at bounding box center [770, 361] width 937 height 35
drag, startPoint x: 549, startPoint y: 360, endPoint x: 549, endPoint y: 378, distance: 18.0
click at [549, 360] on input "Search Form" at bounding box center [854, 361] width 769 height 33
type input "GMTheProducer"
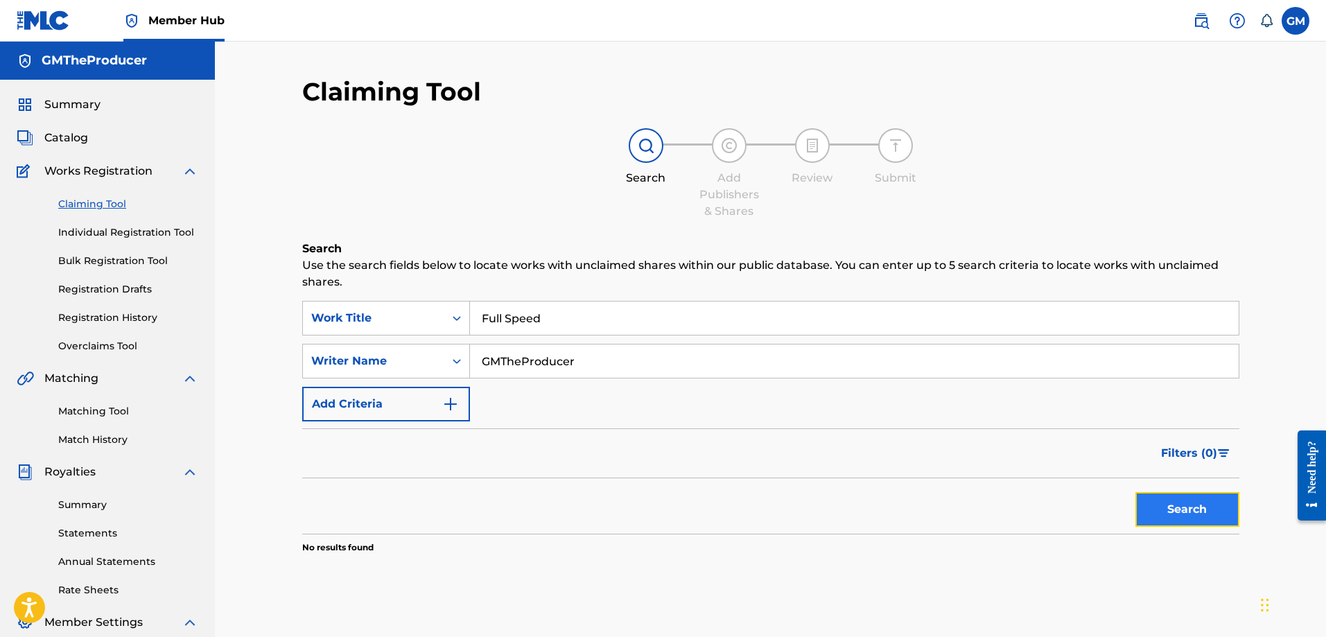
click at [1188, 504] on button "Search" at bounding box center [1188, 509] width 104 height 35
drag, startPoint x: 603, startPoint y: 364, endPoint x: 339, endPoint y: 353, distance: 264.4
click at [329, 349] on div "SearchWithCriteriaa797c841-cb43-4c7d-9922-d467ba07904f Writer Name GMTheProducer" at bounding box center [770, 361] width 937 height 35
click at [1173, 507] on button "Search" at bounding box center [1188, 509] width 104 height 35
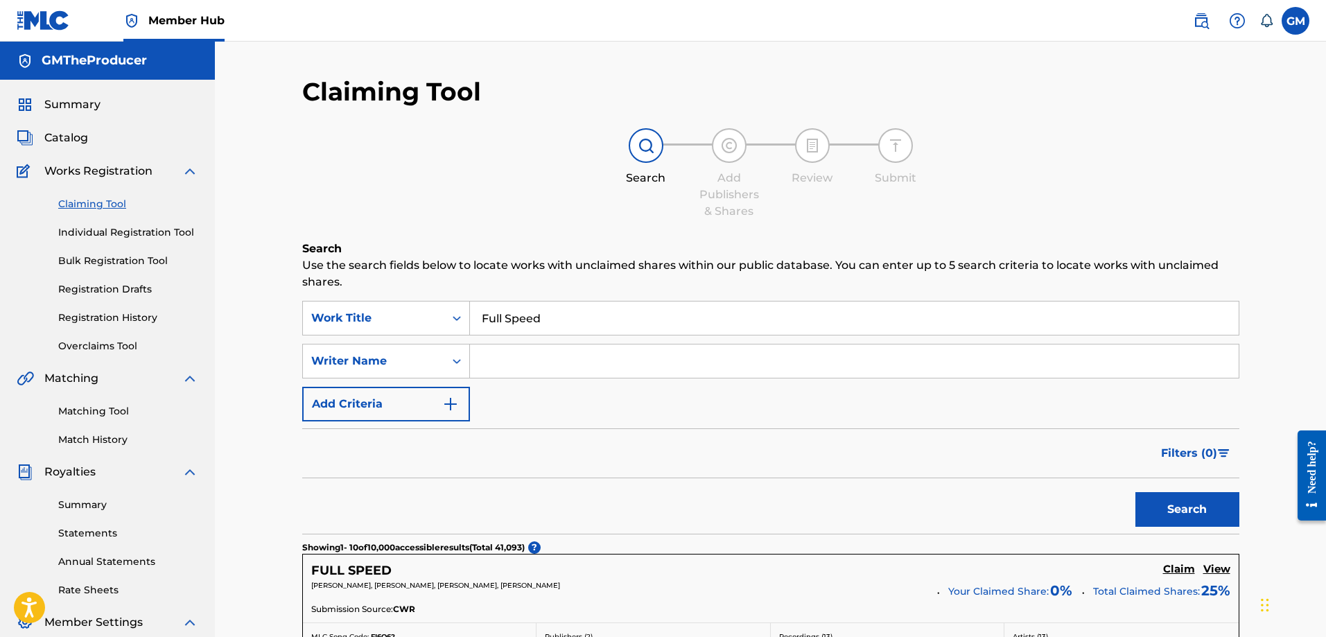
drag, startPoint x: 564, startPoint y: 320, endPoint x: 359, endPoint y: 298, distance: 206.4
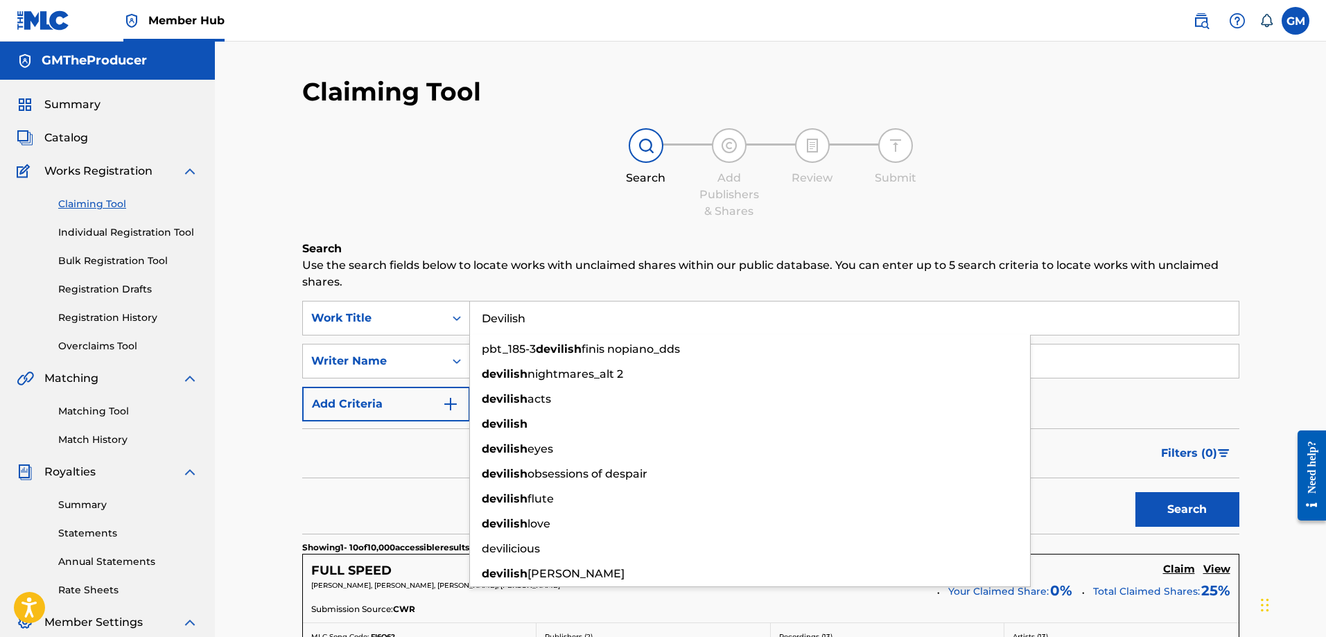
click at [1136, 492] on button "Search" at bounding box center [1188, 509] width 104 height 35
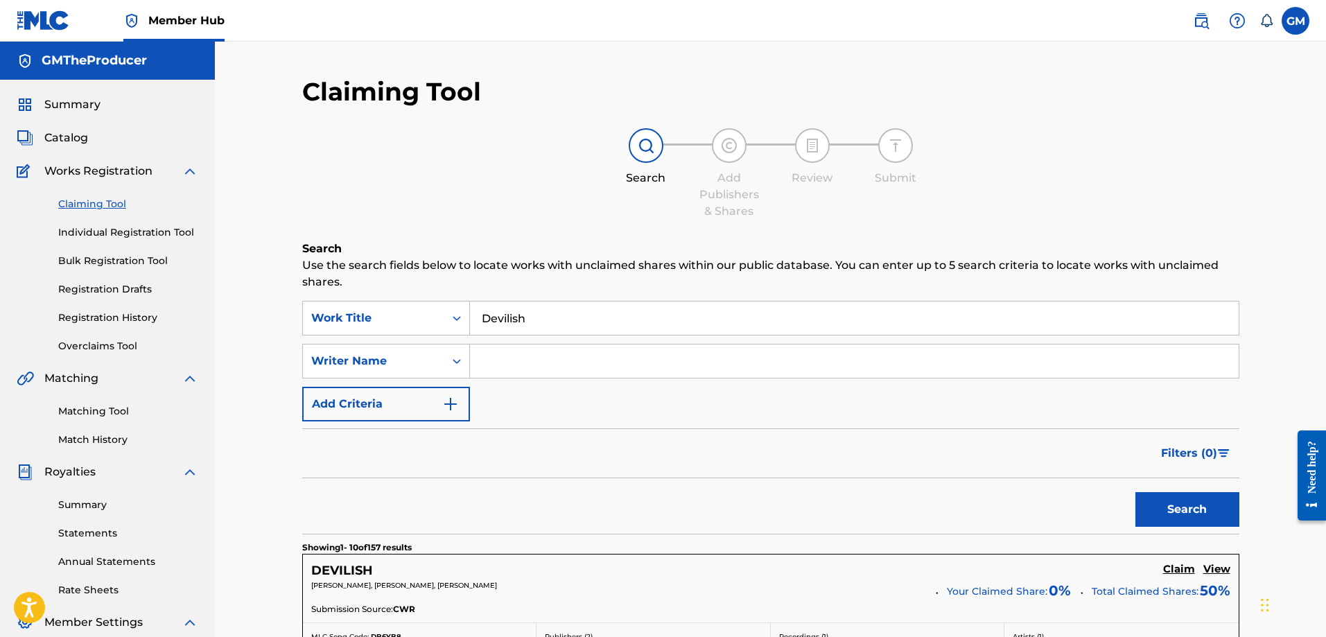
click at [535, 214] on div "Search Add Publishers & Shares Review Submit" at bounding box center [770, 174] width 937 height 92
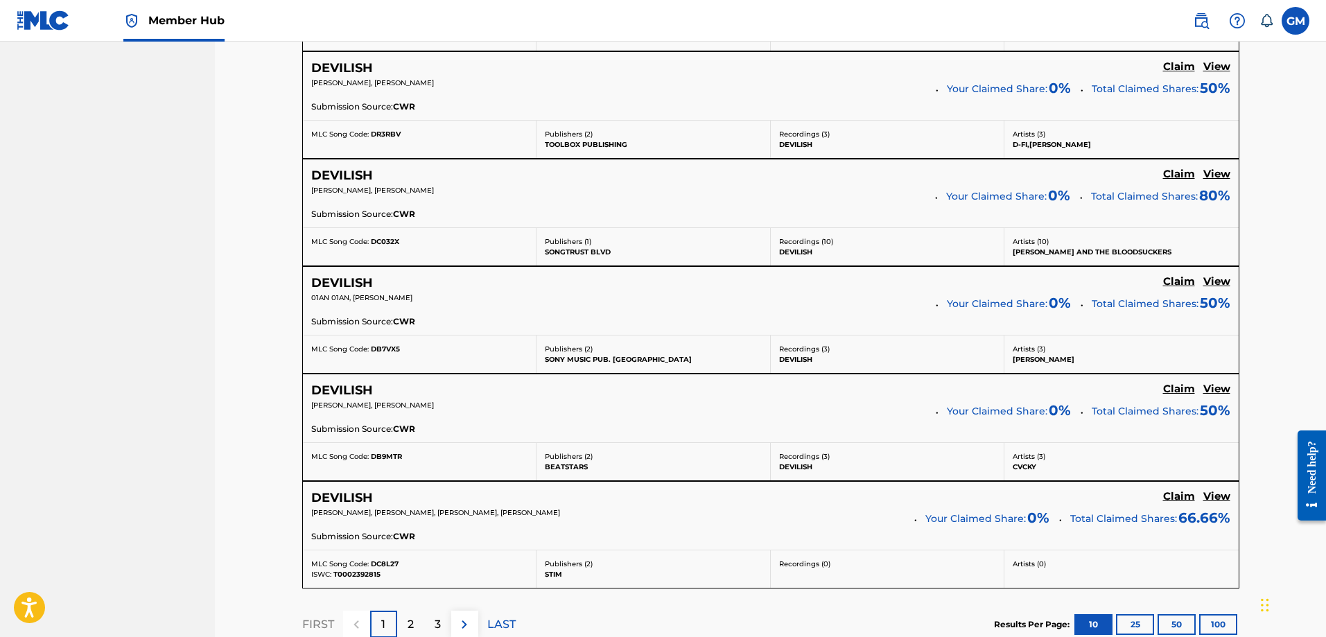
scroll to position [406, 0]
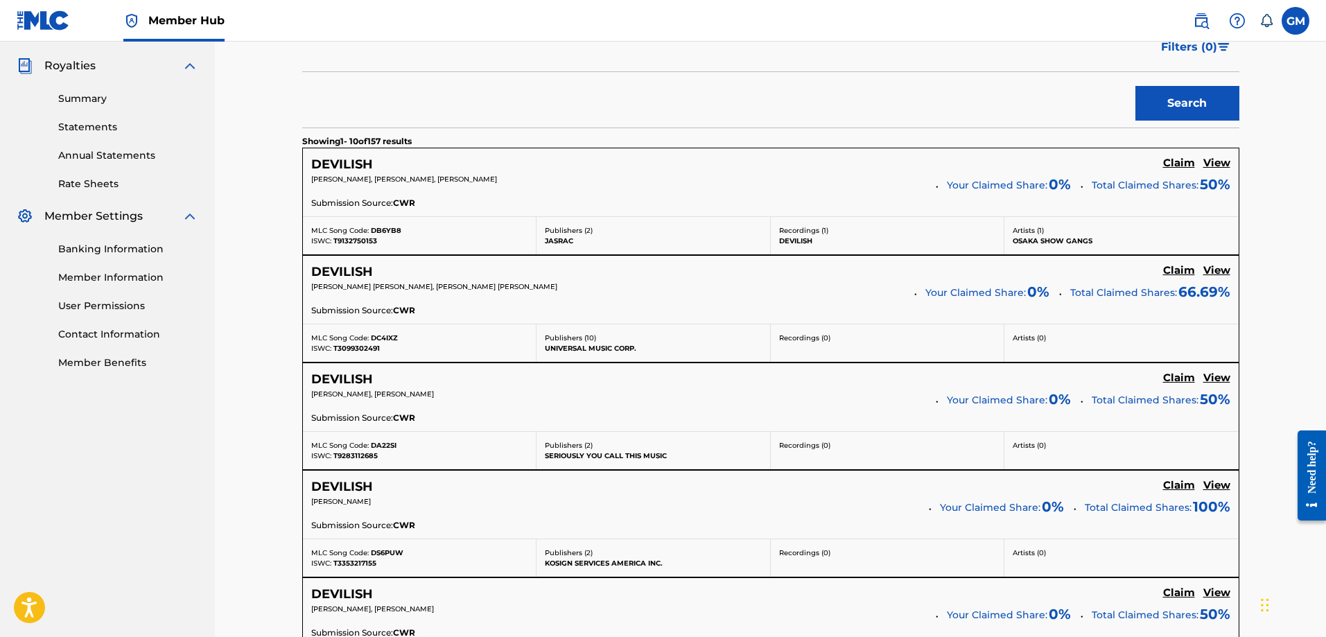
drag, startPoint x: 609, startPoint y: 295, endPoint x: 622, endPoint y: -18, distance: 313.6
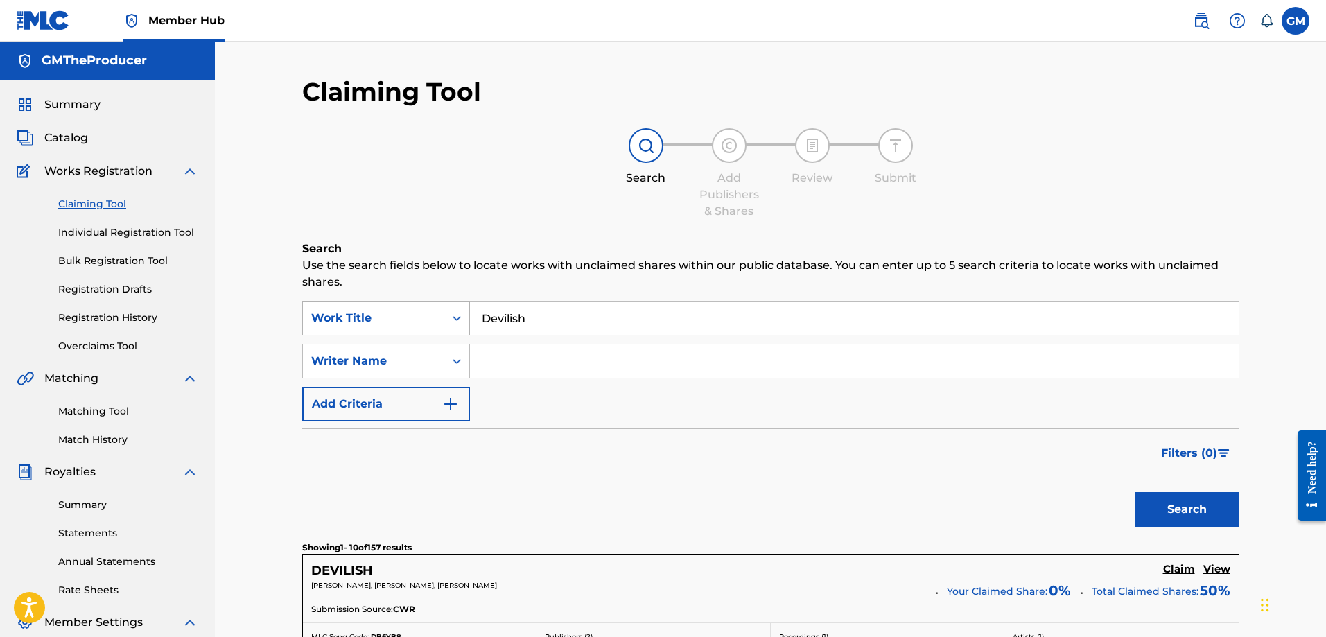
drag, startPoint x: 570, startPoint y: 324, endPoint x: 384, endPoint y: 312, distance: 186.2
click at [374, 312] on div "SearchWithCriteriaf8c1d5a9-d9ce-4bd3-b62b-98b1605cdc75 Work Title Devilish" at bounding box center [770, 318] width 937 height 35
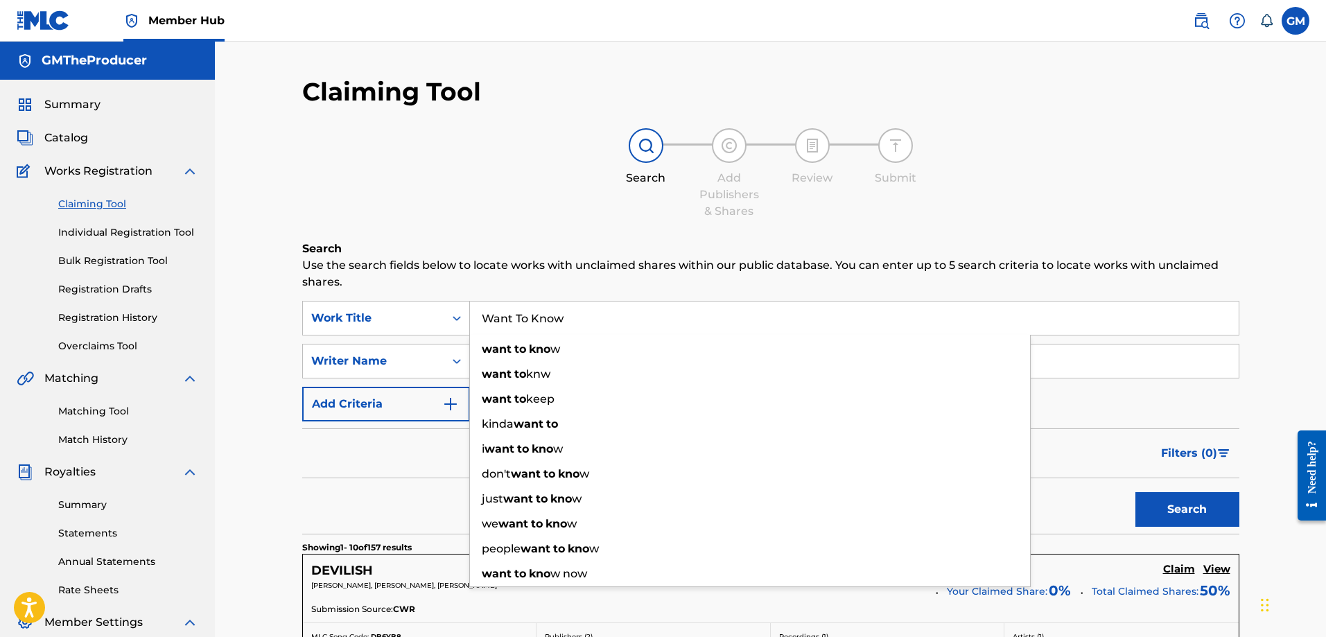
type input "Want To Know"
click at [1136, 492] on button "Search" at bounding box center [1188, 509] width 104 height 35
click at [473, 180] on div "Search Add Publishers & Shares Review Submit" at bounding box center [770, 174] width 937 height 92
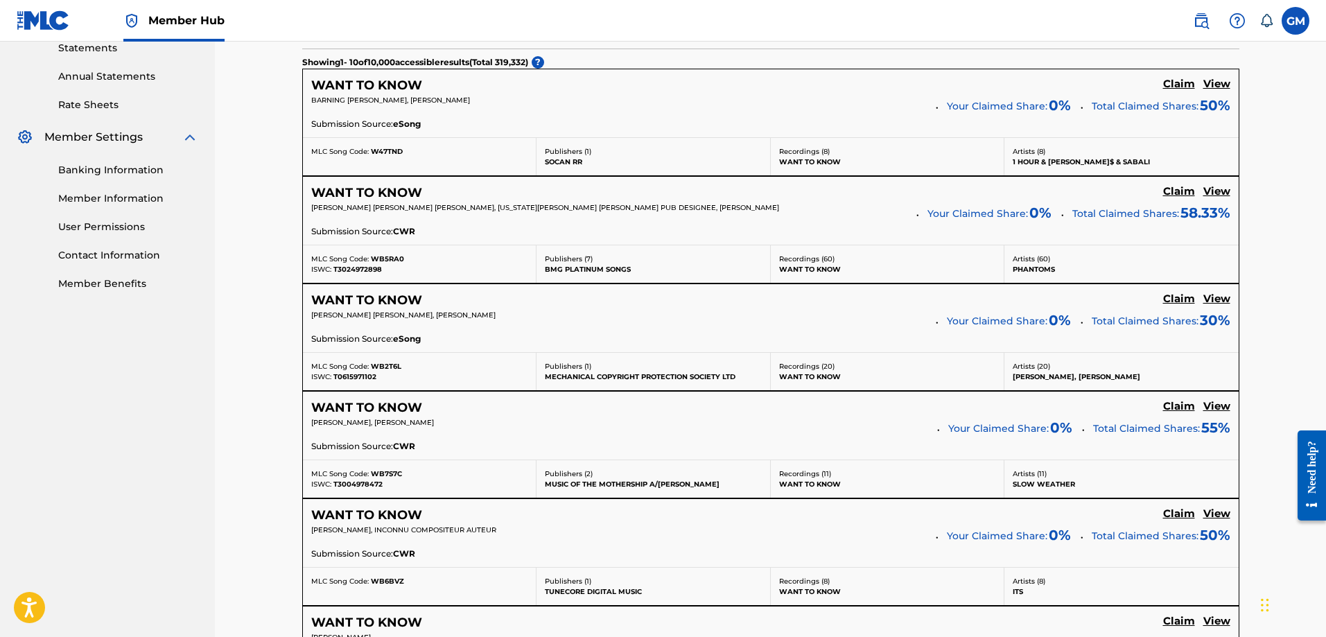
scroll to position [69, 0]
